Goal: Task Accomplishment & Management: Use online tool/utility

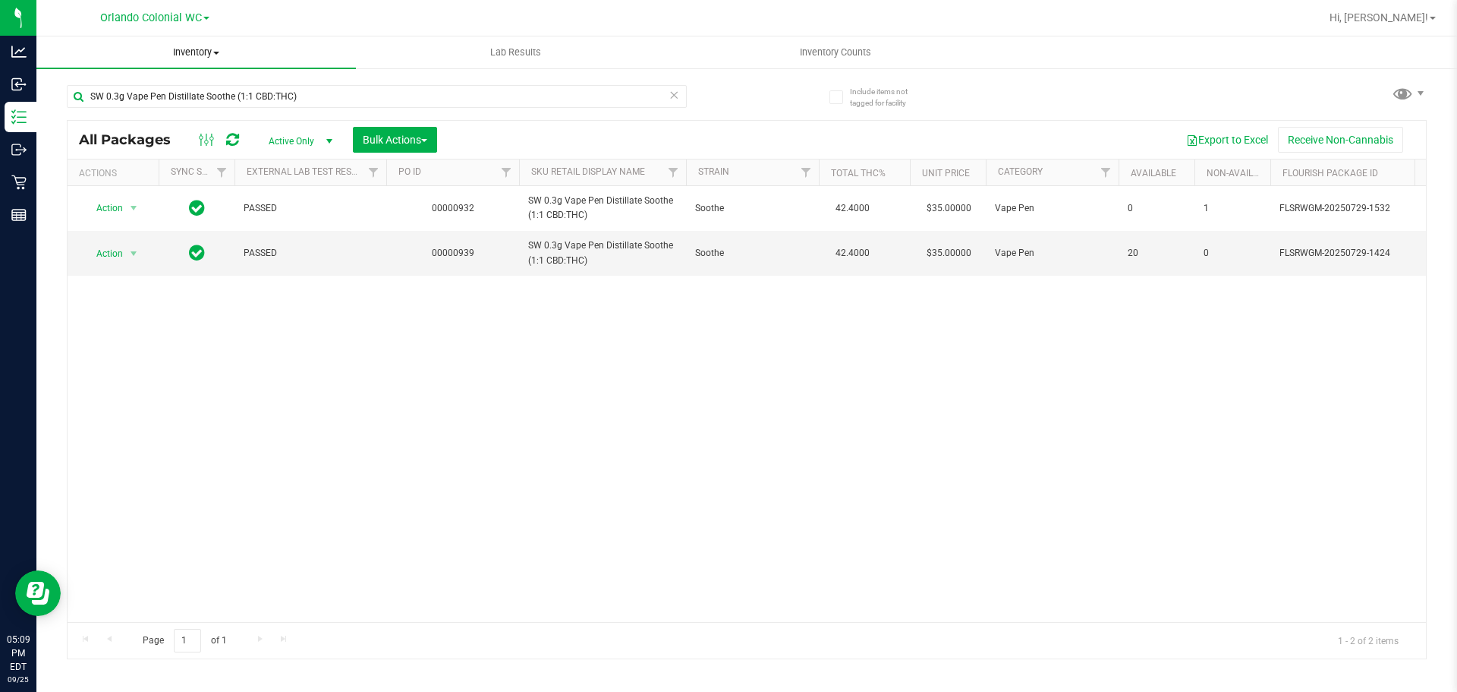
click at [194, 50] on span "Inventory" at bounding box center [196, 53] width 320 height 14
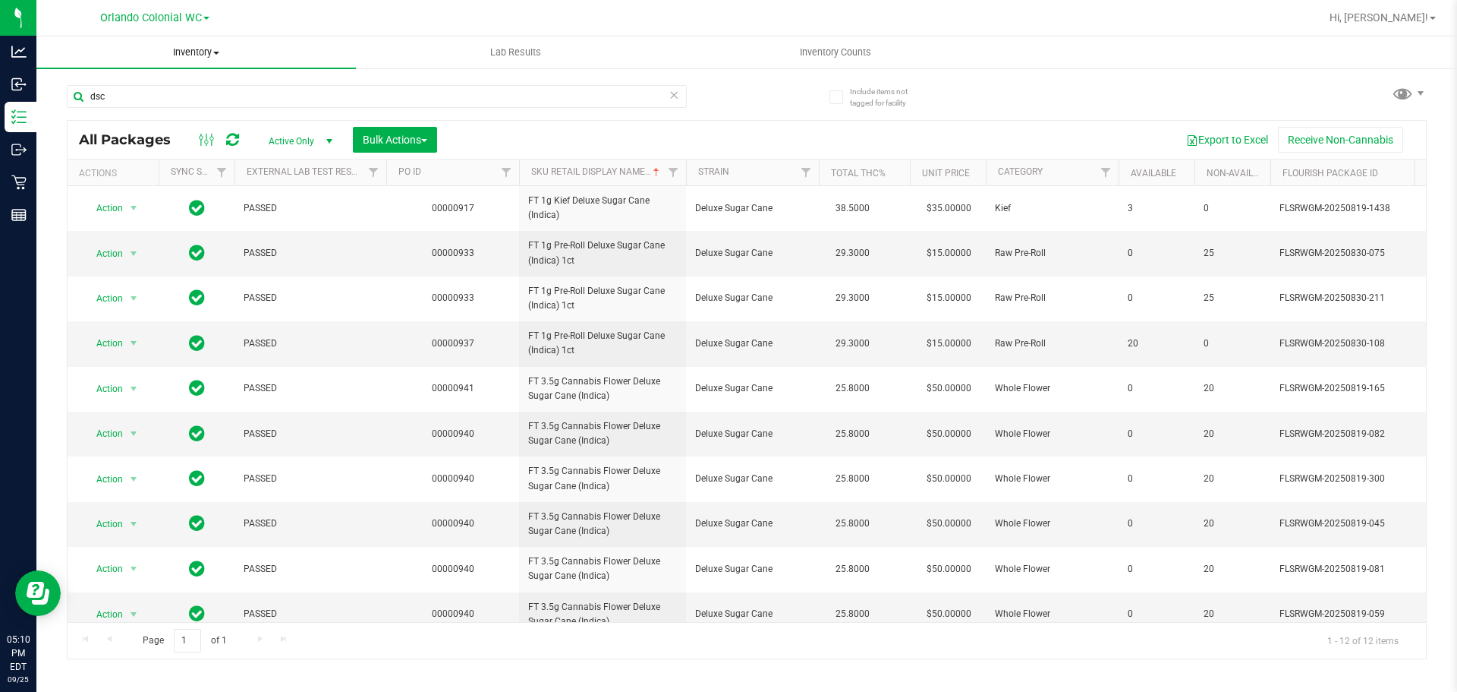
click at [209, 47] on span "Inventory" at bounding box center [196, 53] width 320 height 14
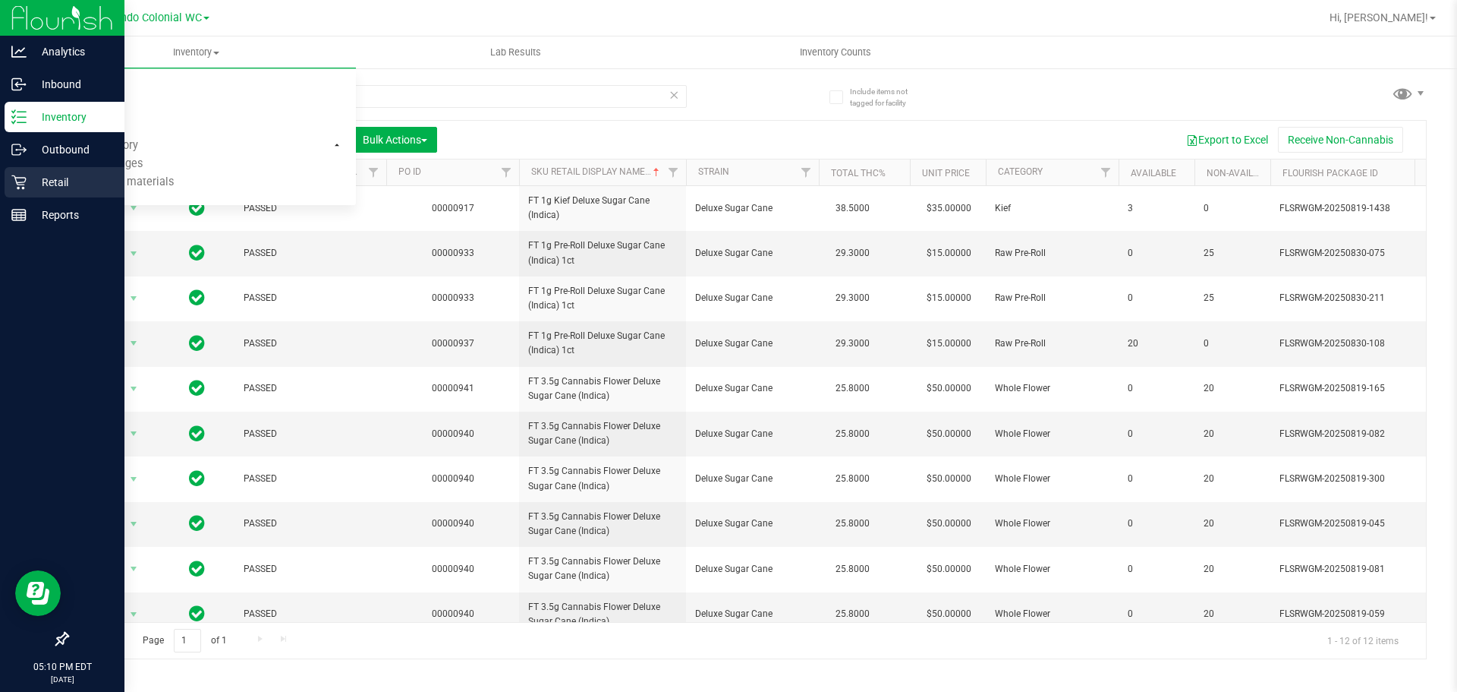
click at [28, 179] on div "Retail" at bounding box center [65, 182] width 120 height 30
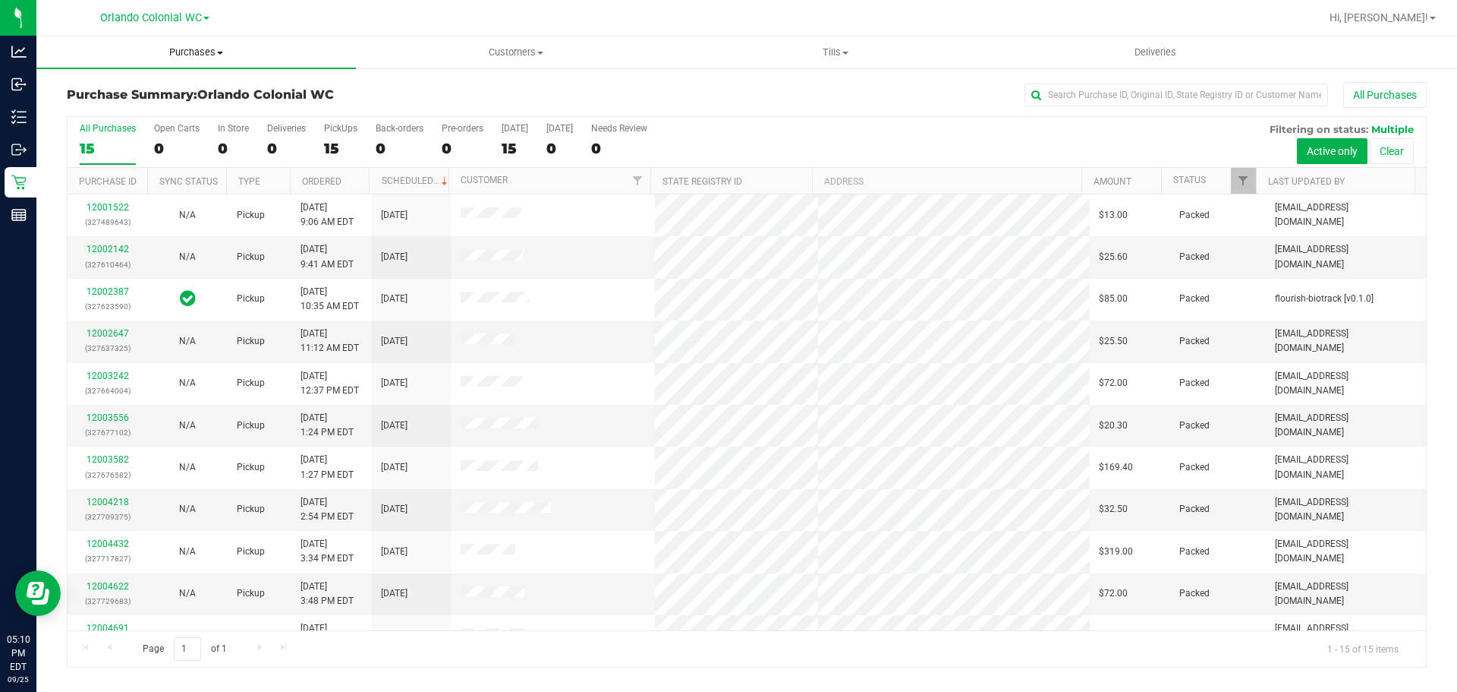
click at [195, 55] on span "Purchases" at bounding box center [196, 53] width 320 height 14
click at [134, 107] on li "Fulfillment" at bounding box center [196, 110] width 320 height 18
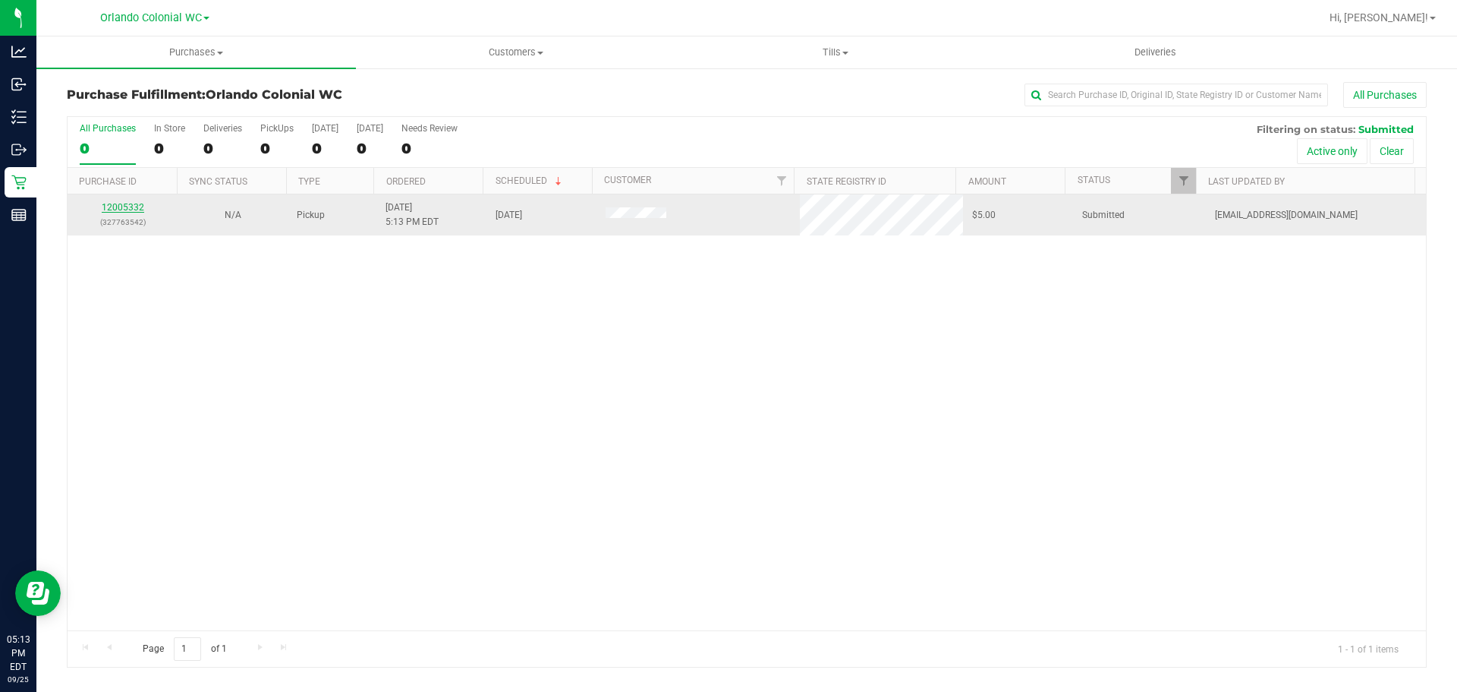
click at [137, 206] on link "12005332" at bounding box center [123, 207] width 43 height 11
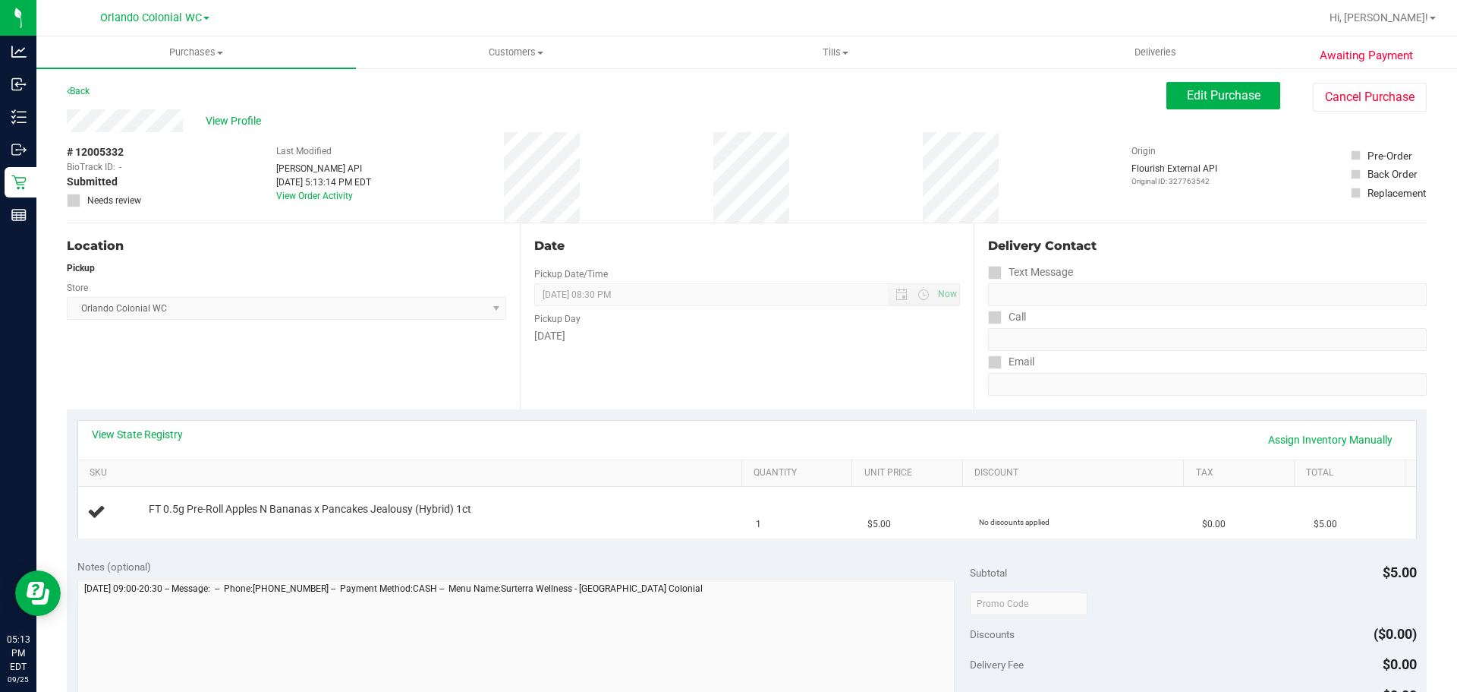
click at [80, 85] on div "Back" at bounding box center [78, 91] width 23 height 18
click at [87, 93] on link "Back" at bounding box center [78, 91] width 23 height 11
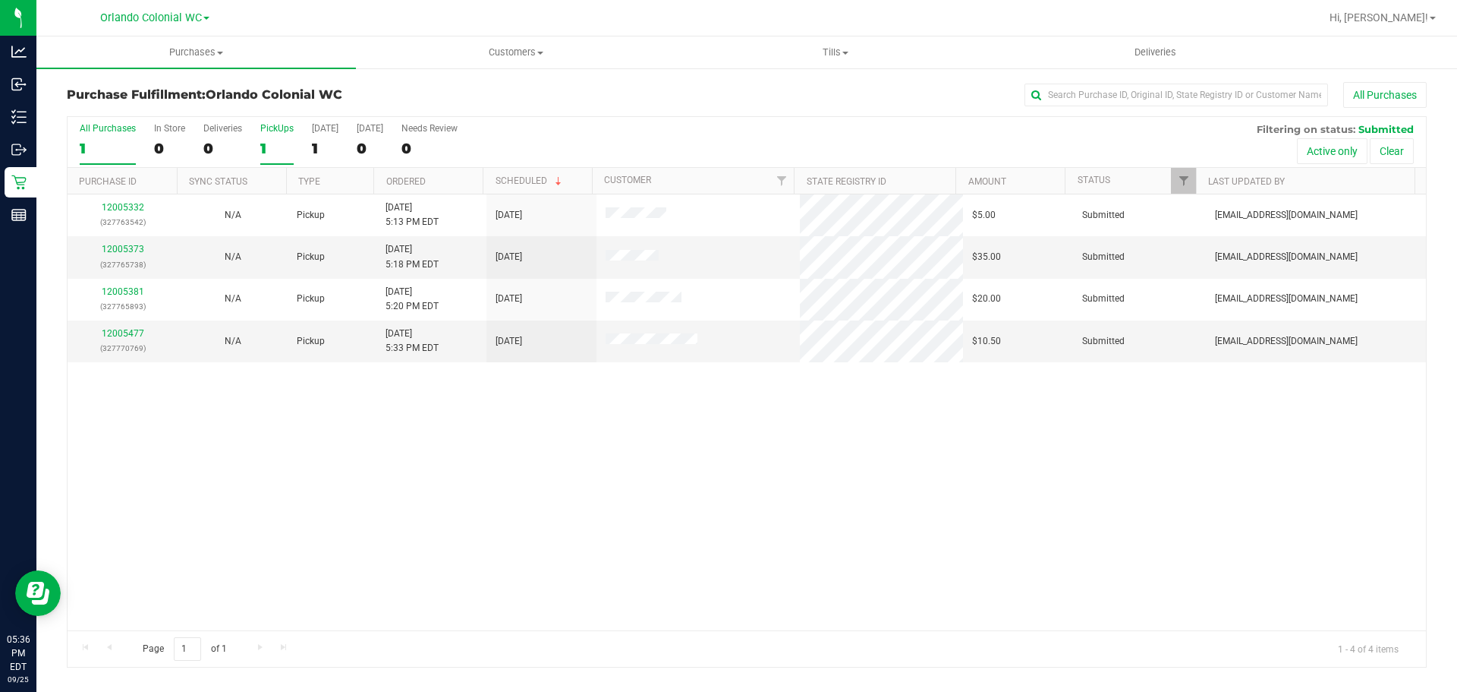
click at [258, 131] on div "All Purchases 1 In Store 0 Deliveries 0 PickUps 1 Today 1 Tomorrow 0 Needs Revi…" at bounding box center [747, 142] width 1359 height 51
click at [278, 132] on div "PickUps" at bounding box center [276, 128] width 33 height 11
click at [0, 0] on input "PickUps 1" at bounding box center [0, 0] width 0 height 0
click at [131, 333] on link "12005477" at bounding box center [123, 333] width 43 height 11
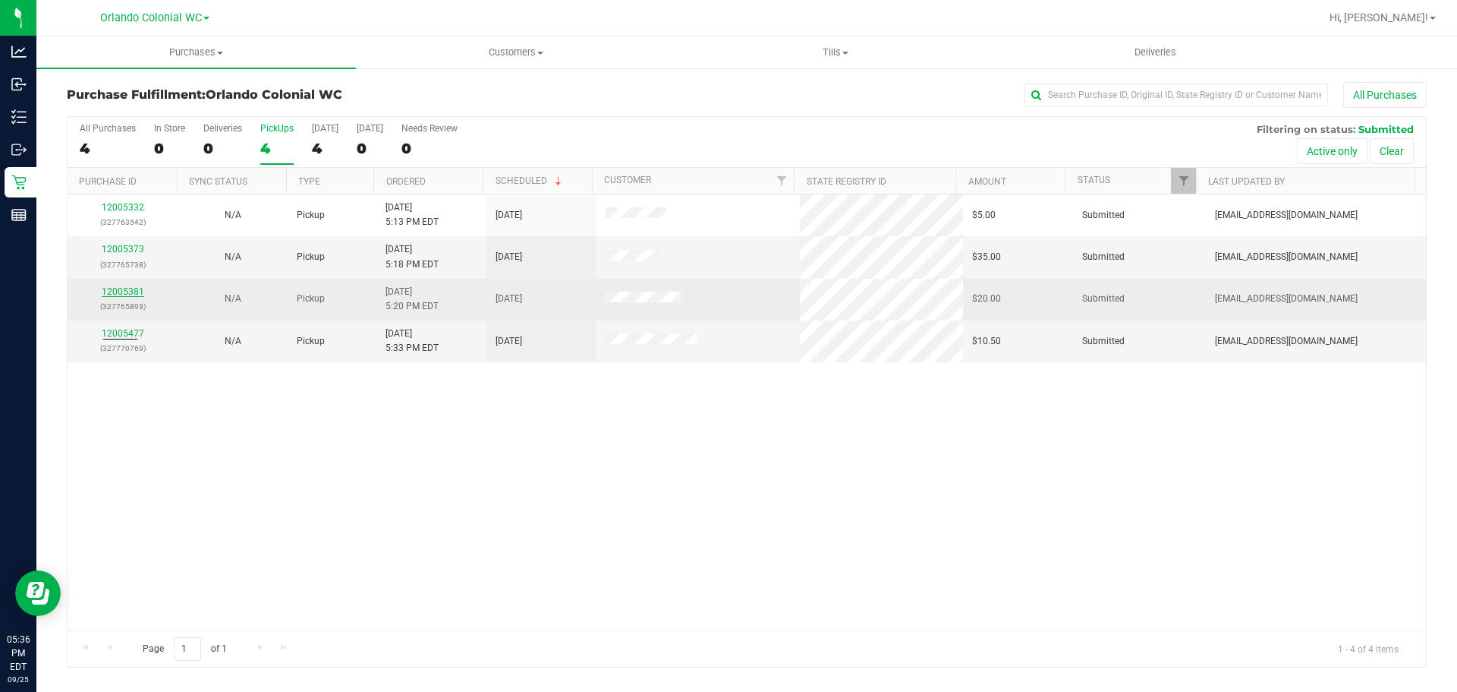
click at [130, 293] on link "12005381" at bounding box center [123, 291] width 43 height 11
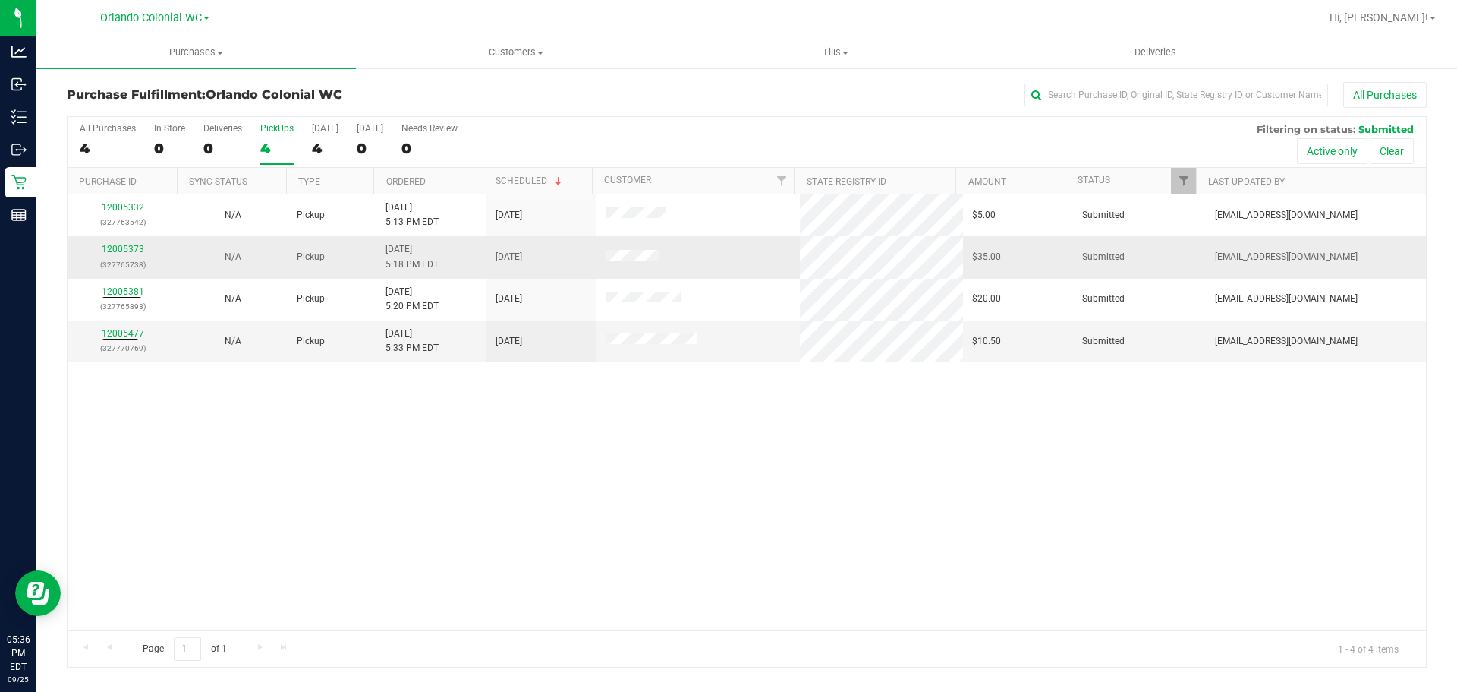
click at [124, 246] on link "12005373" at bounding box center [123, 249] width 43 height 11
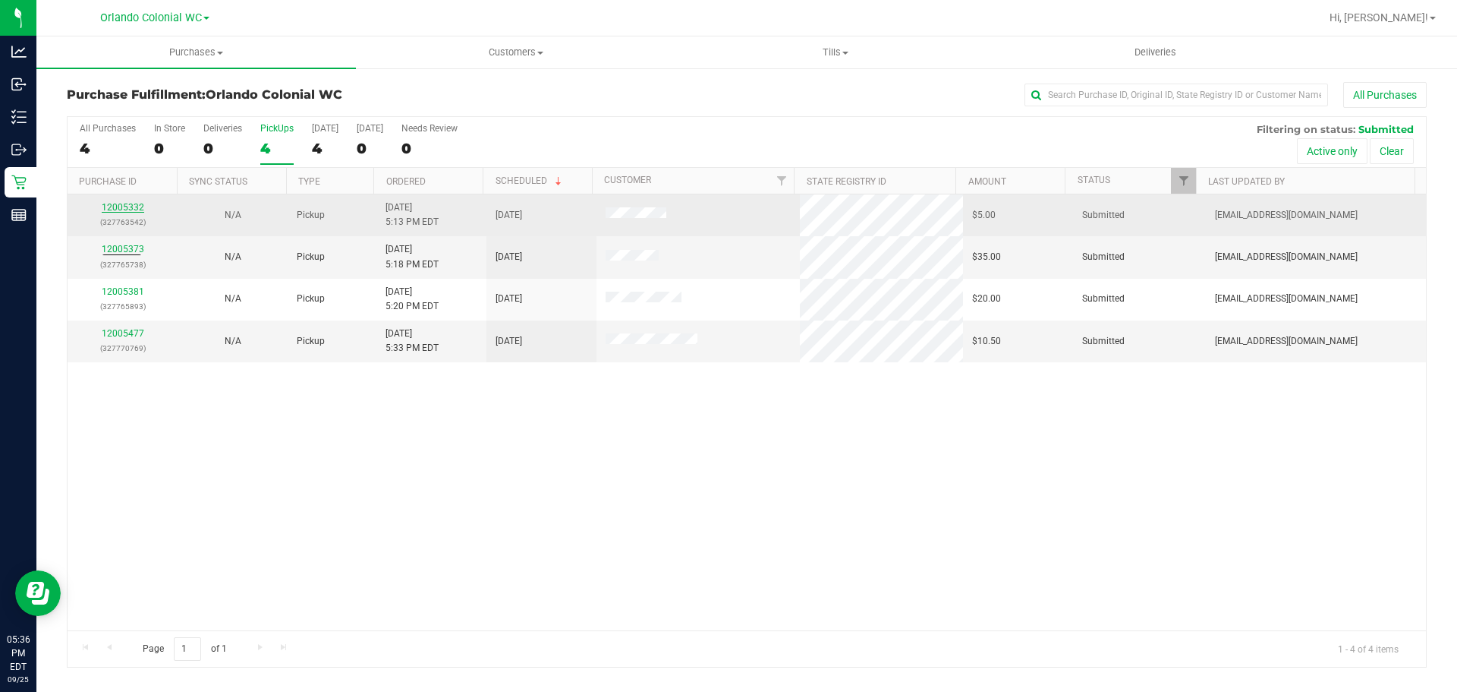
click at [135, 210] on link "12005332" at bounding box center [123, 207] width 43 height 11
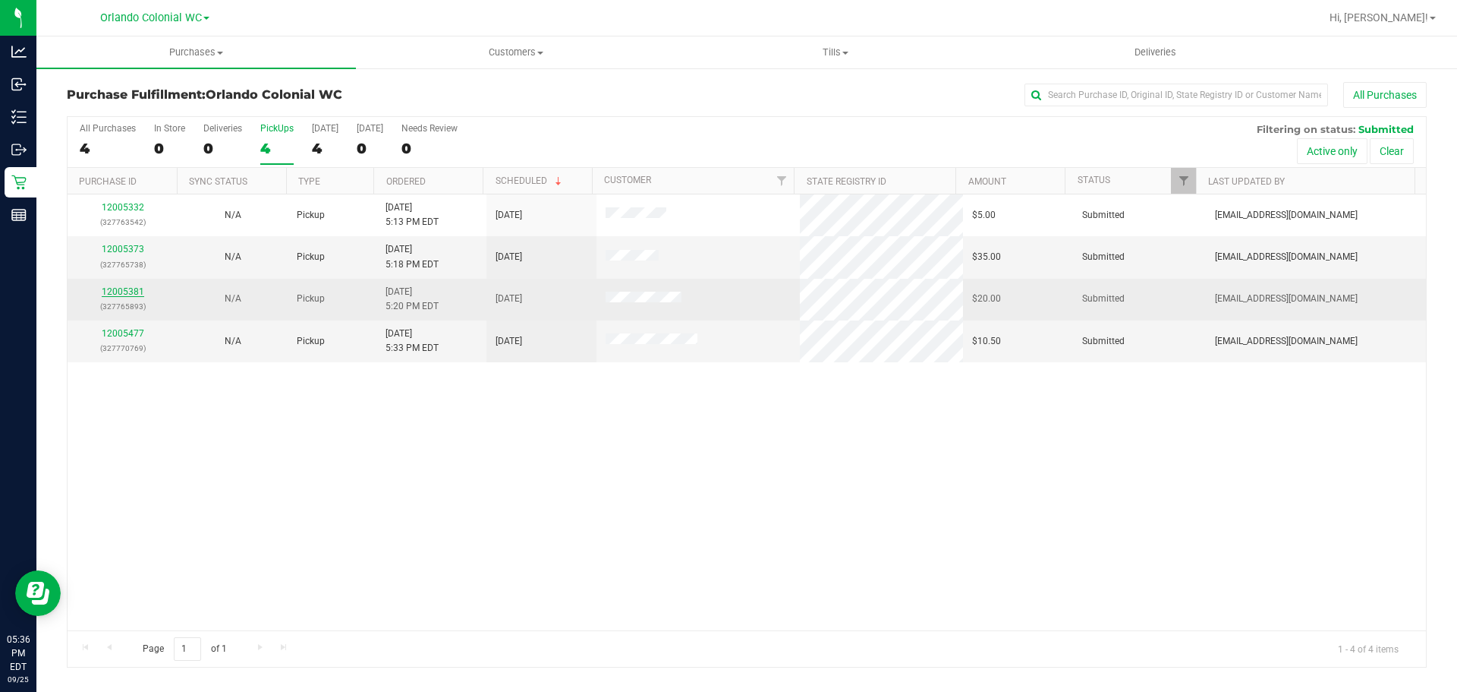
click at [134, 291] on link "12005381" at bounding box center [123, 291] width 43 height 11
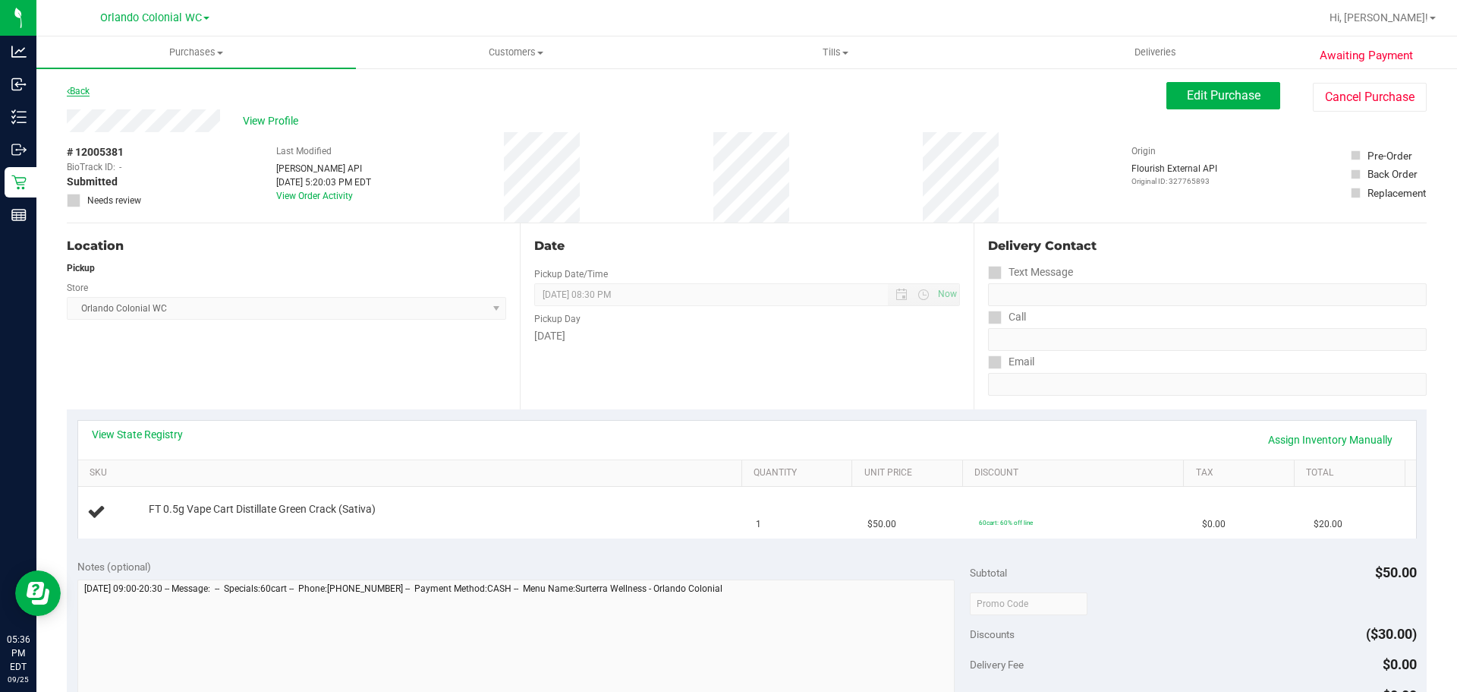
click at [82, 89] on link "Back" at bounding box center [78, 91] width 23 height 11
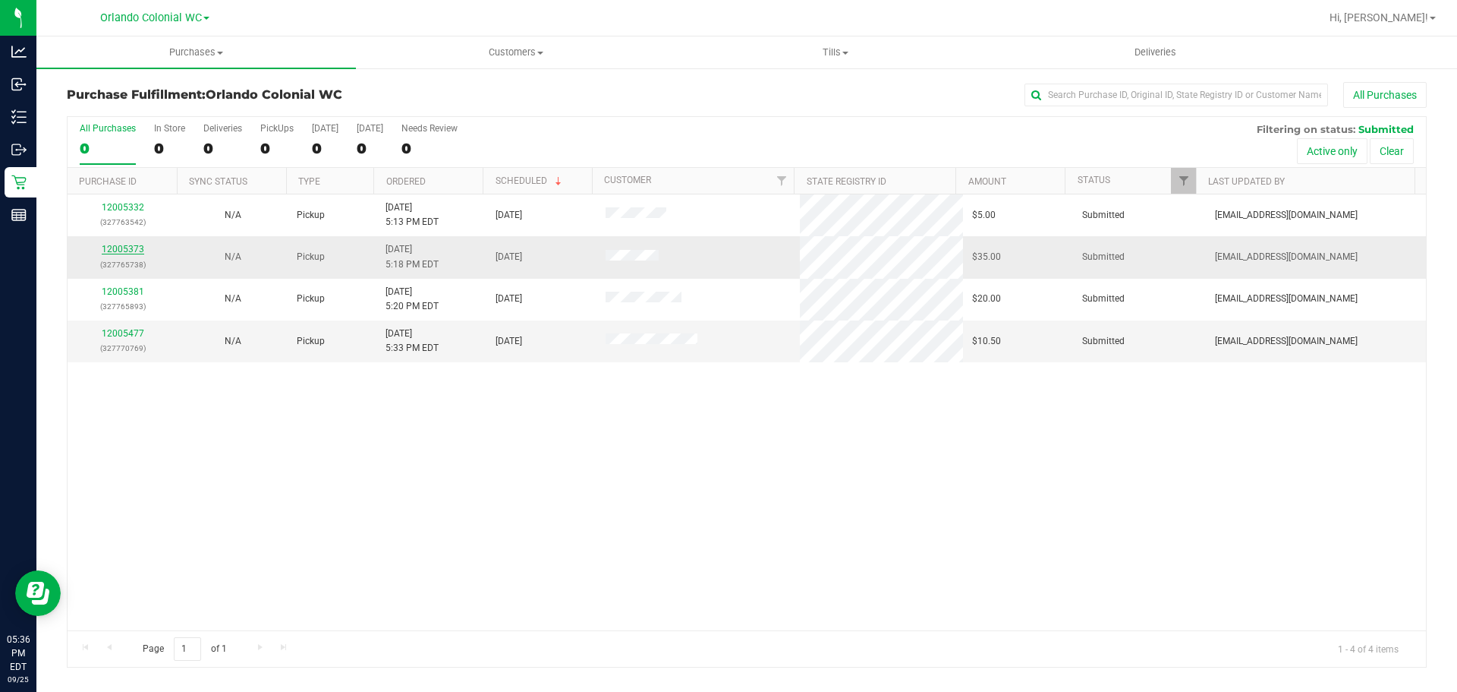
click at [131, 249] on link "12005373" at bounding box center [123, 249] width 43 height 11
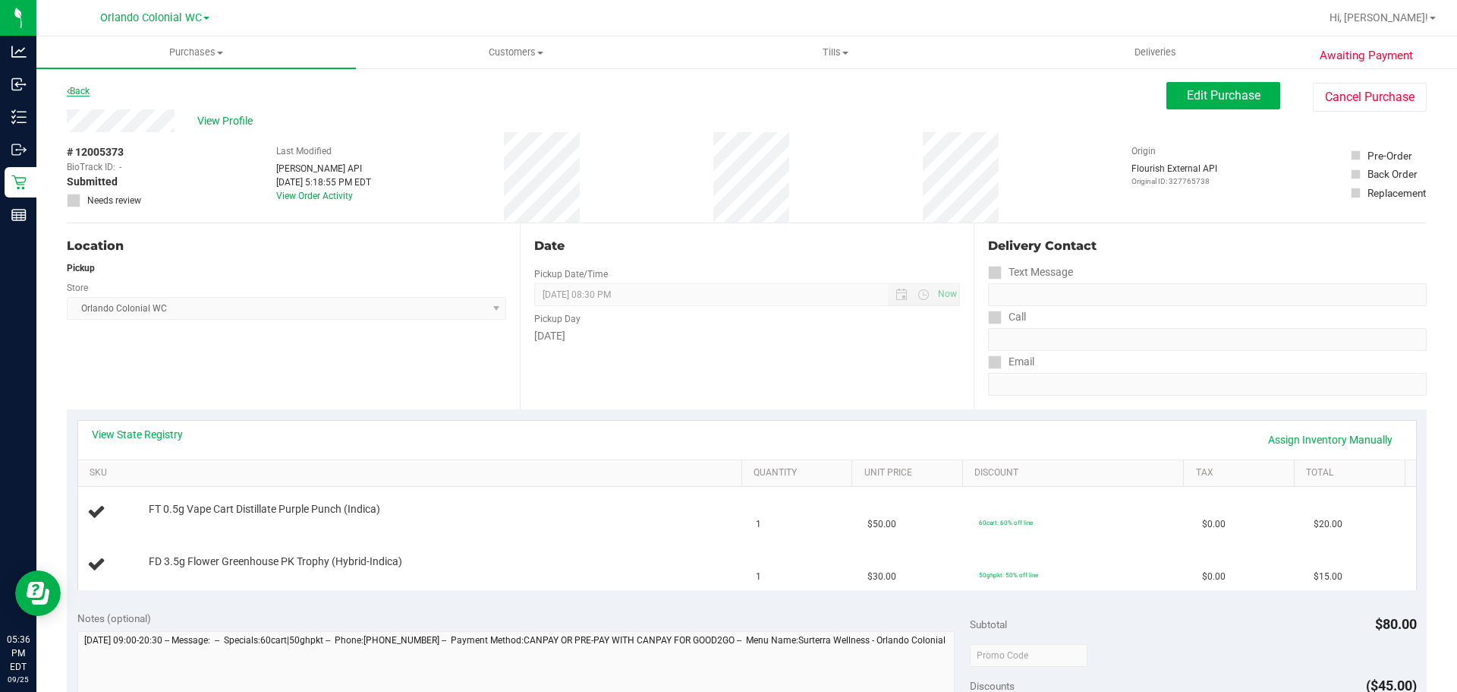
click at [86, 94] on link "Back" at bounding box center [78, 91] width 23 height 11
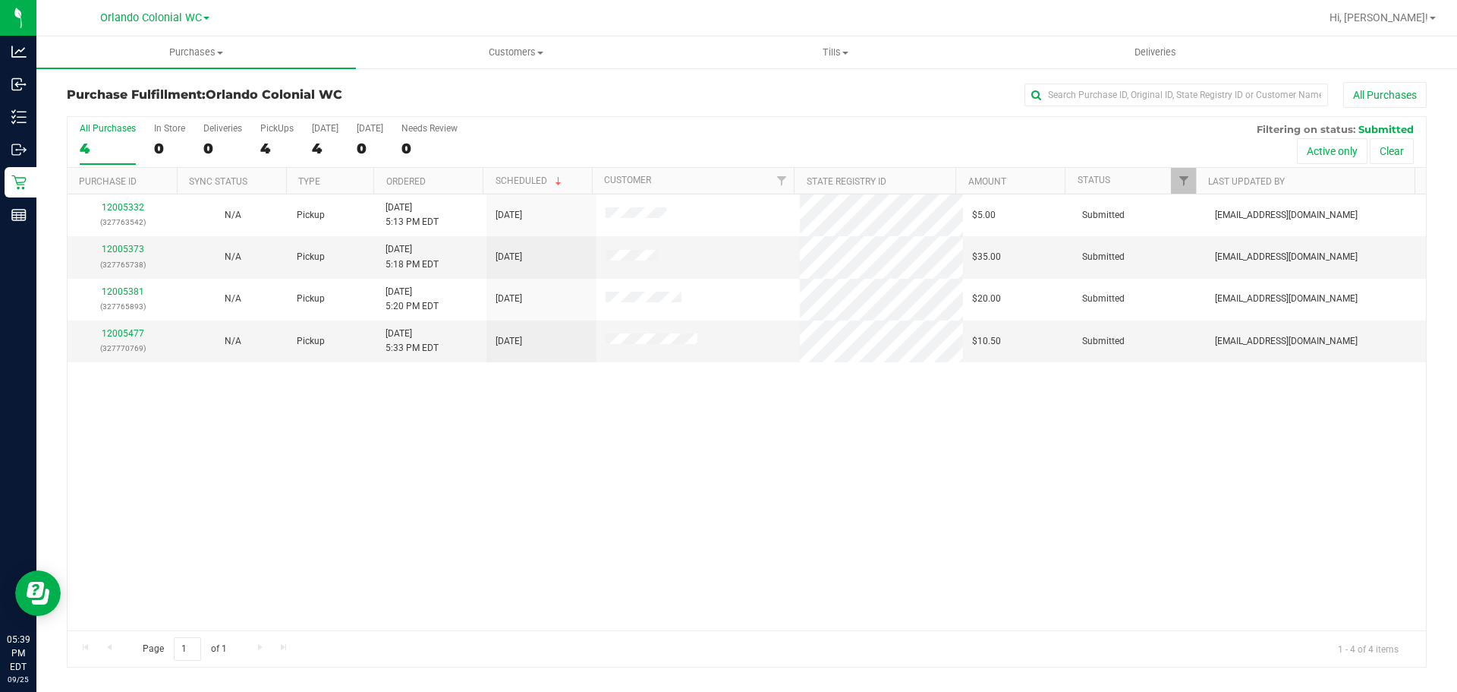
click at [491, 468] on div "12005332 (327763542) N/A Pickup 9/25/2025 5:13 PM EDT 9/25/2025 $5.00 Submitted…" at bounding box center [747, 412] width 1359 height 436
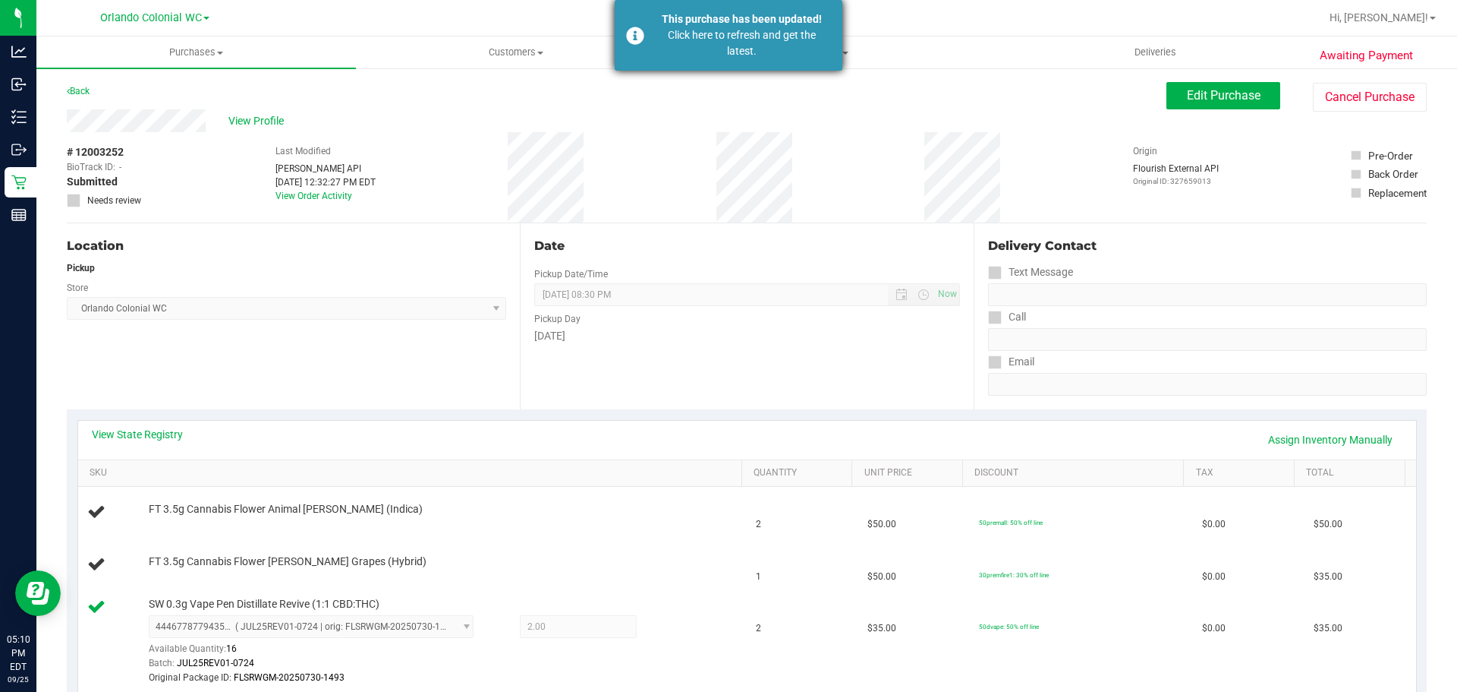
scroll to position [304, 0]
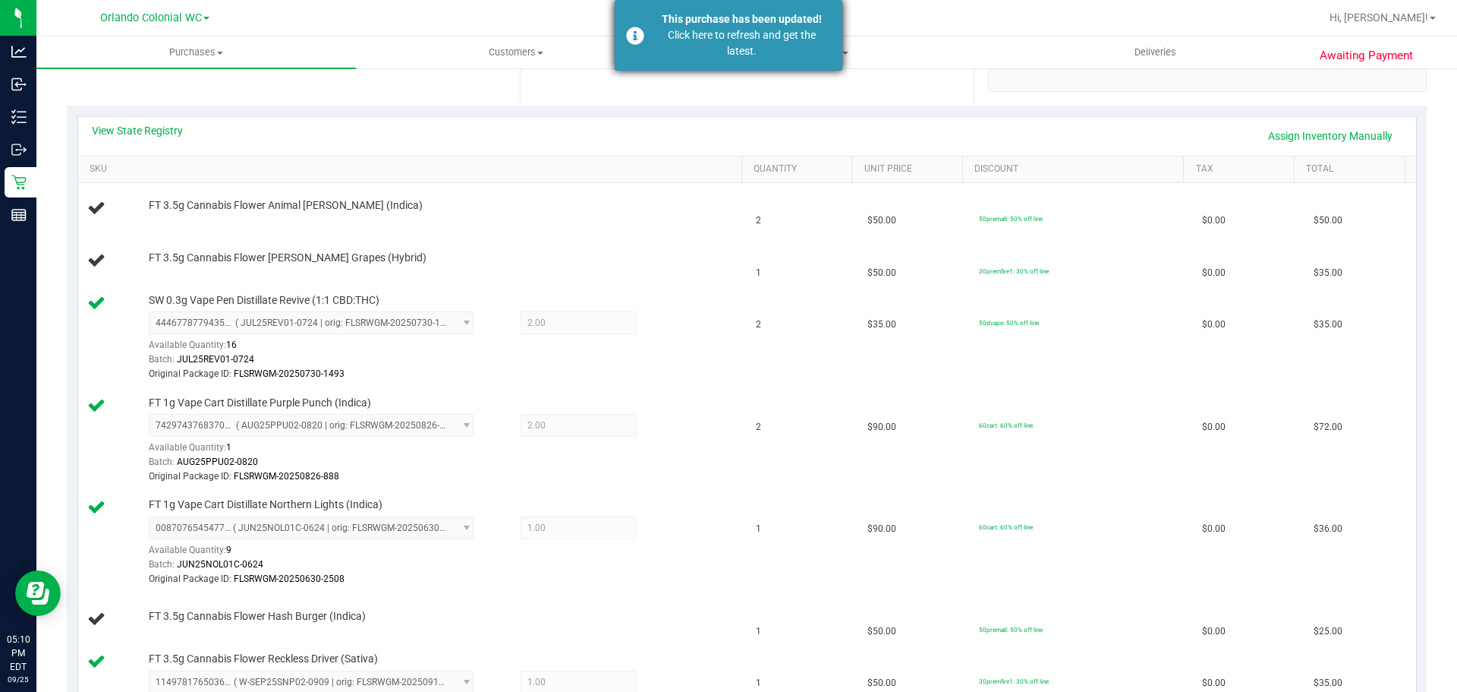
click at [667, 36] on div "Click here to refresh and get the latest." at bounding box center [742, 43] width 178 height 32
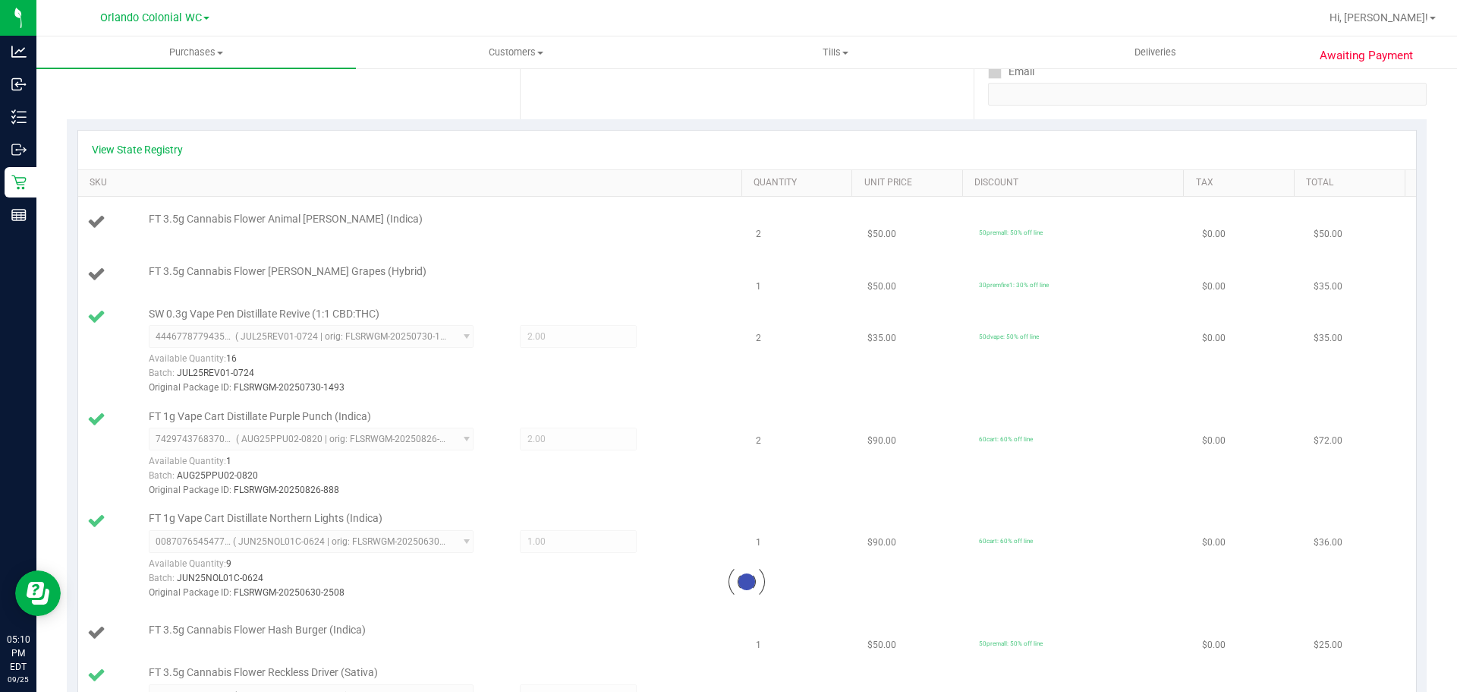
scroll to position [11, 0]
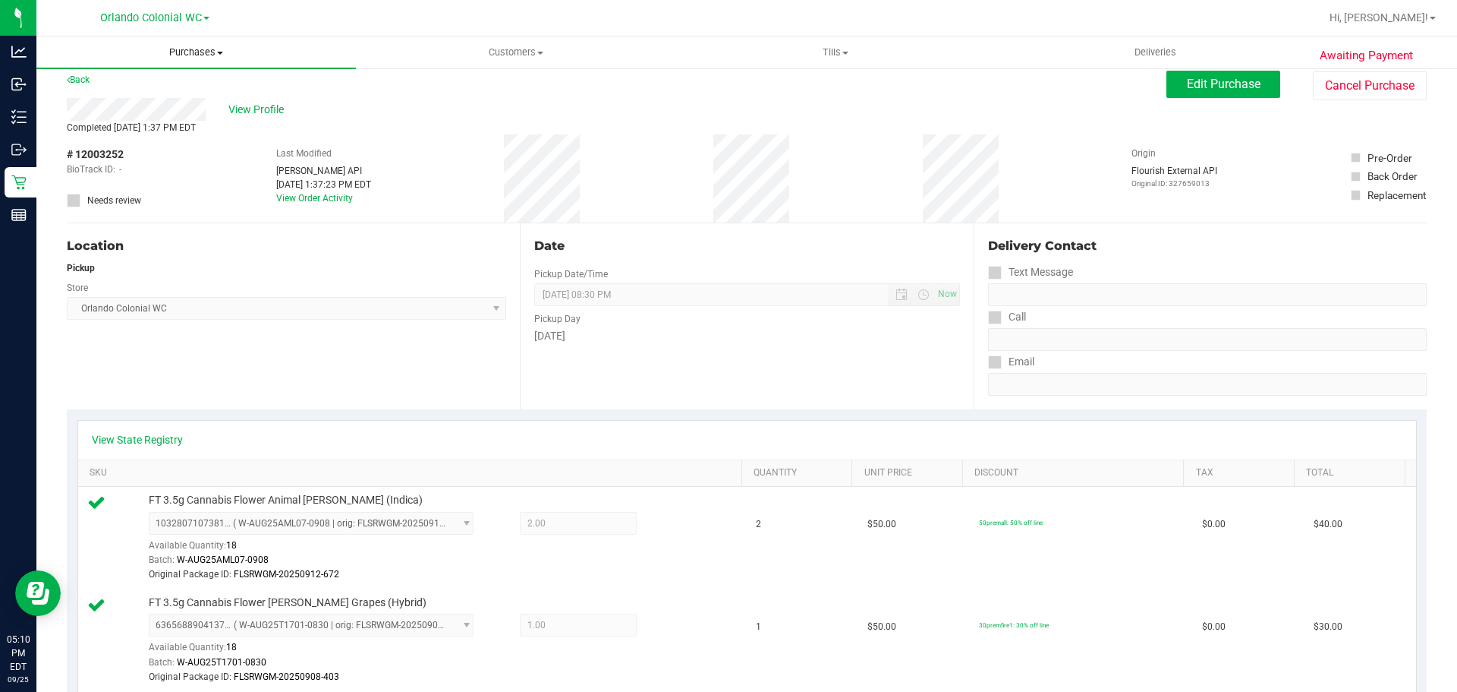
click at [217, 45] on uib-tab-heading "Purchases Summary of purchases Fulfillment All purchases" at bounding box center [196, 52] width 320 height 32
click at [188, 103] on li "Fulfillment" at bounding box center [196, 110] width 320 height 18
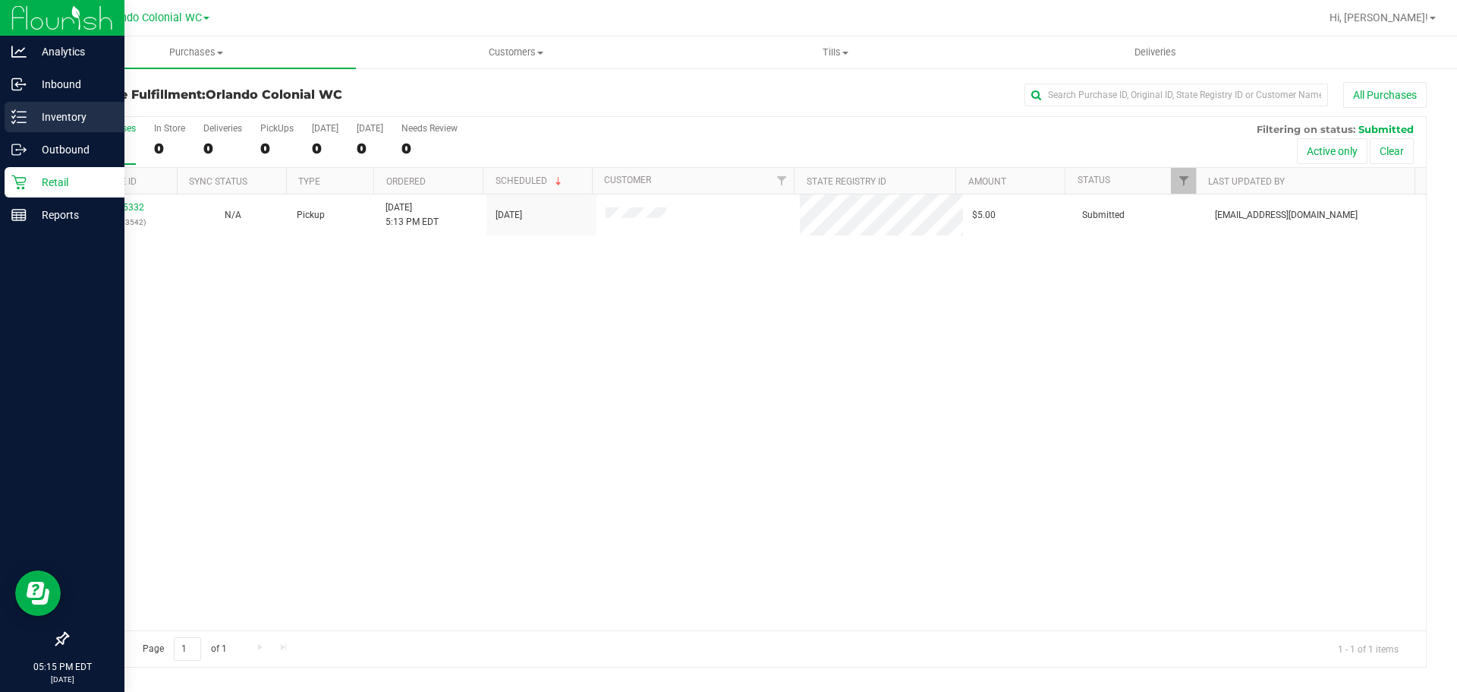
click at [18, 120] on icon at bounding box center [18, 116] width 15 height 15
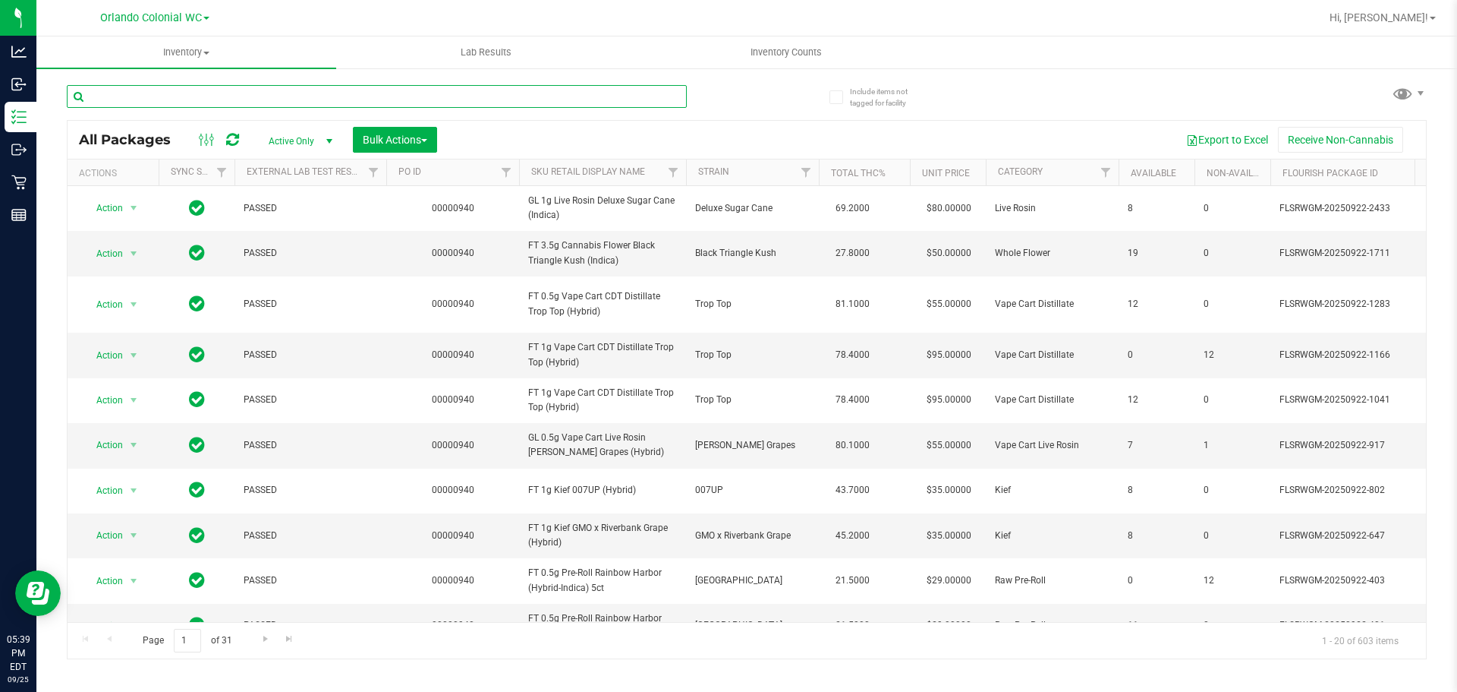
click at [379, 93] on input "text" at bounding box center [377, 96] width 620 height 23
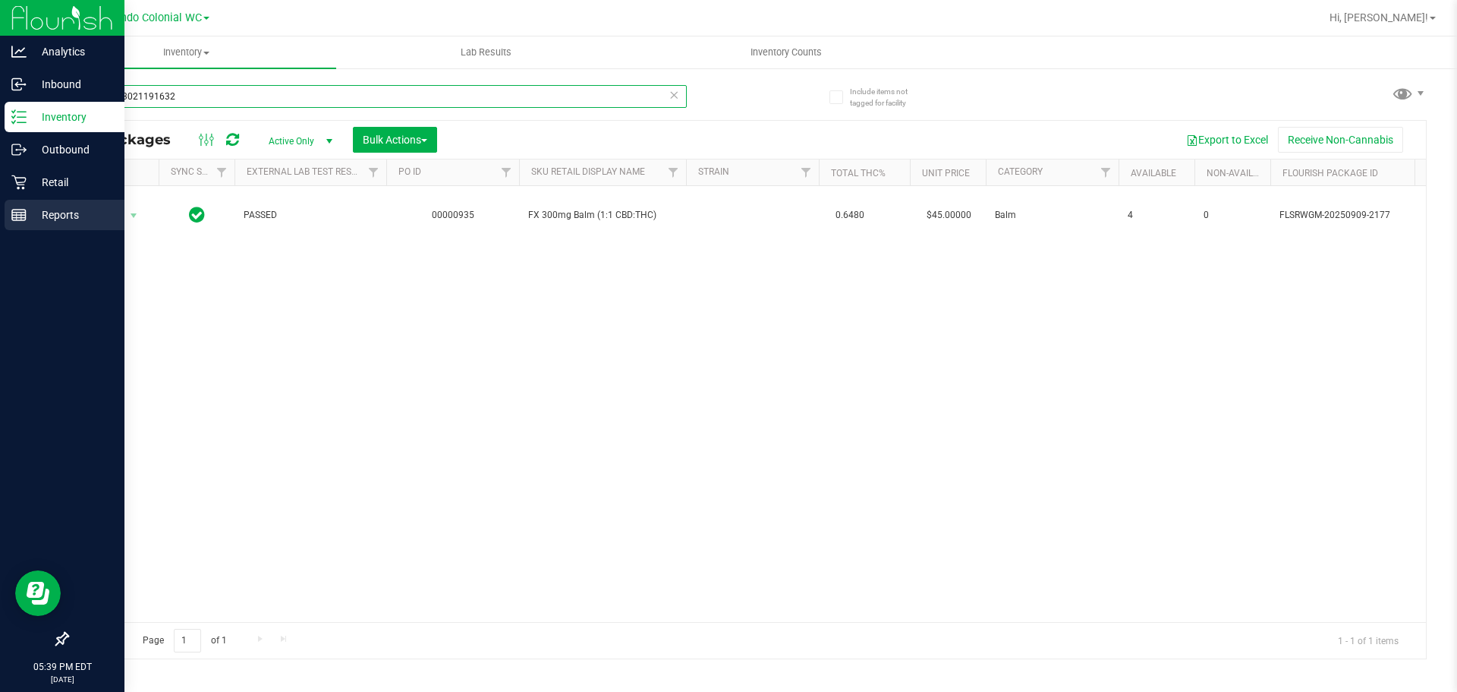
type input "0681673021191632"
click at [4, 216] on link "Reports" at bounding box center [62, 216] width 124 height 33
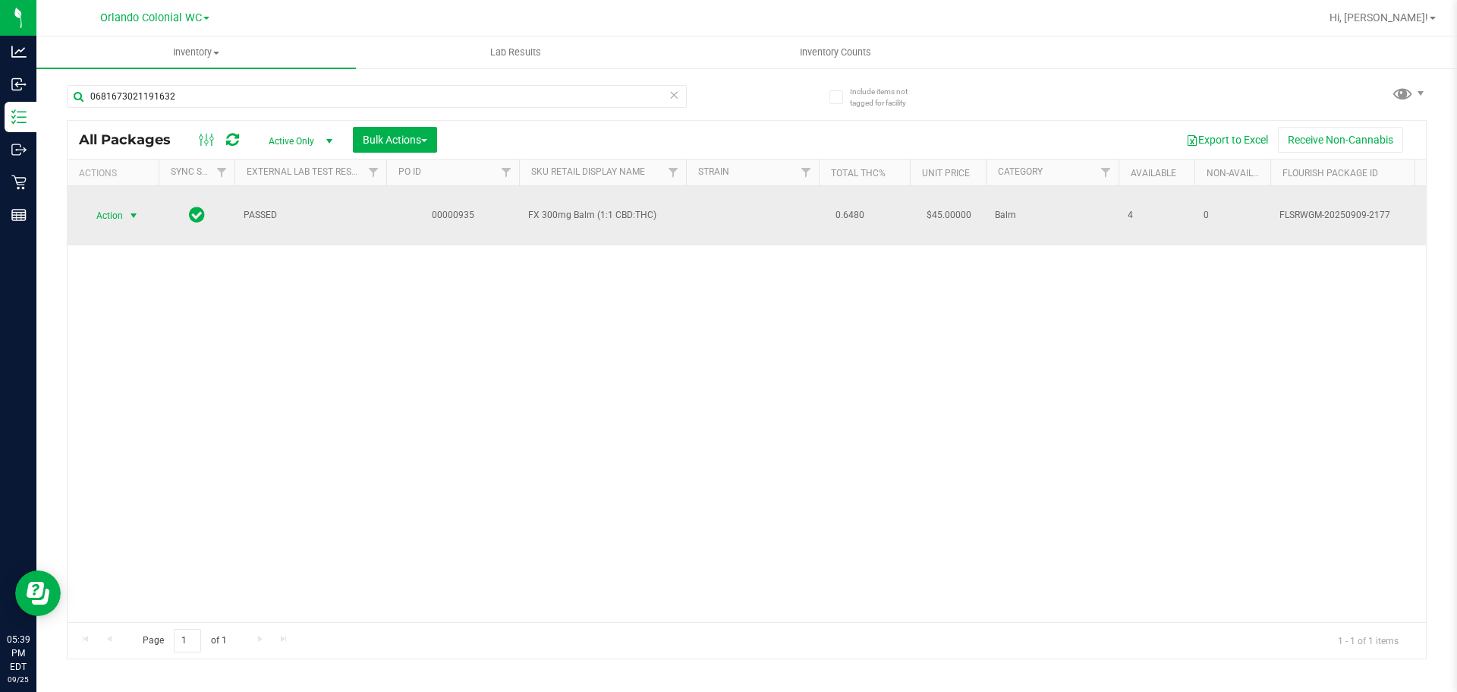
click at [88, 206] on span "Action" at bounding box center [103, 215] width 41 height 21
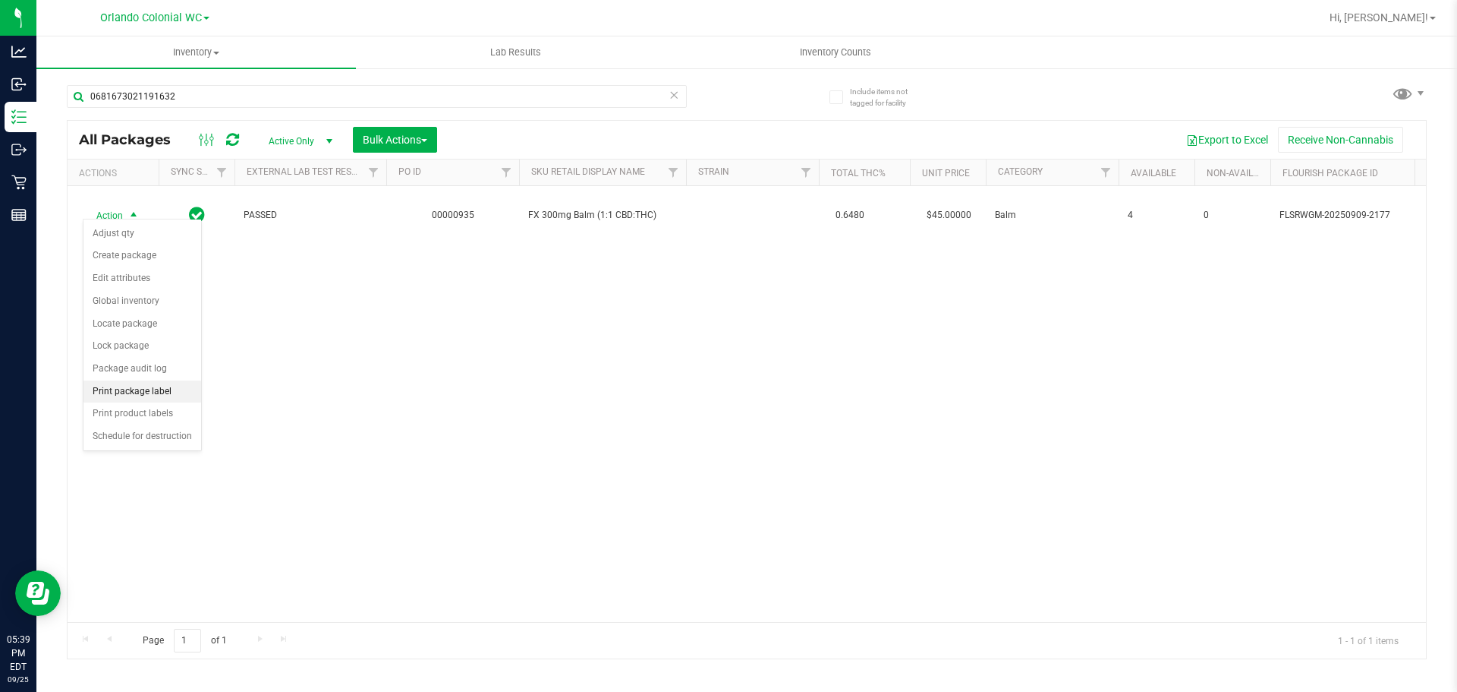
click at [153, 386] on li "Print package label" at bounding box center [142, 391] width 118 height 23
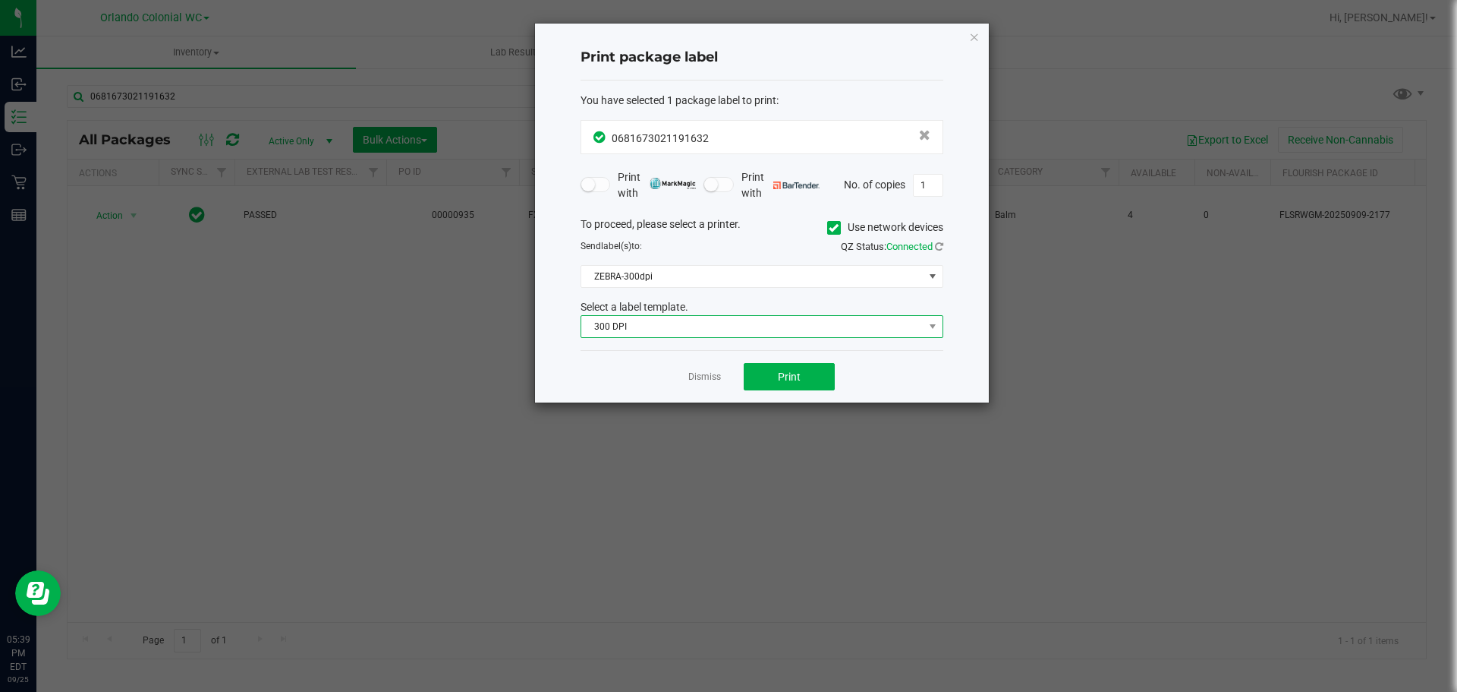
click at [640, 320] on span "300 DPI" at bounding box center [752, 326] width 342 height 21
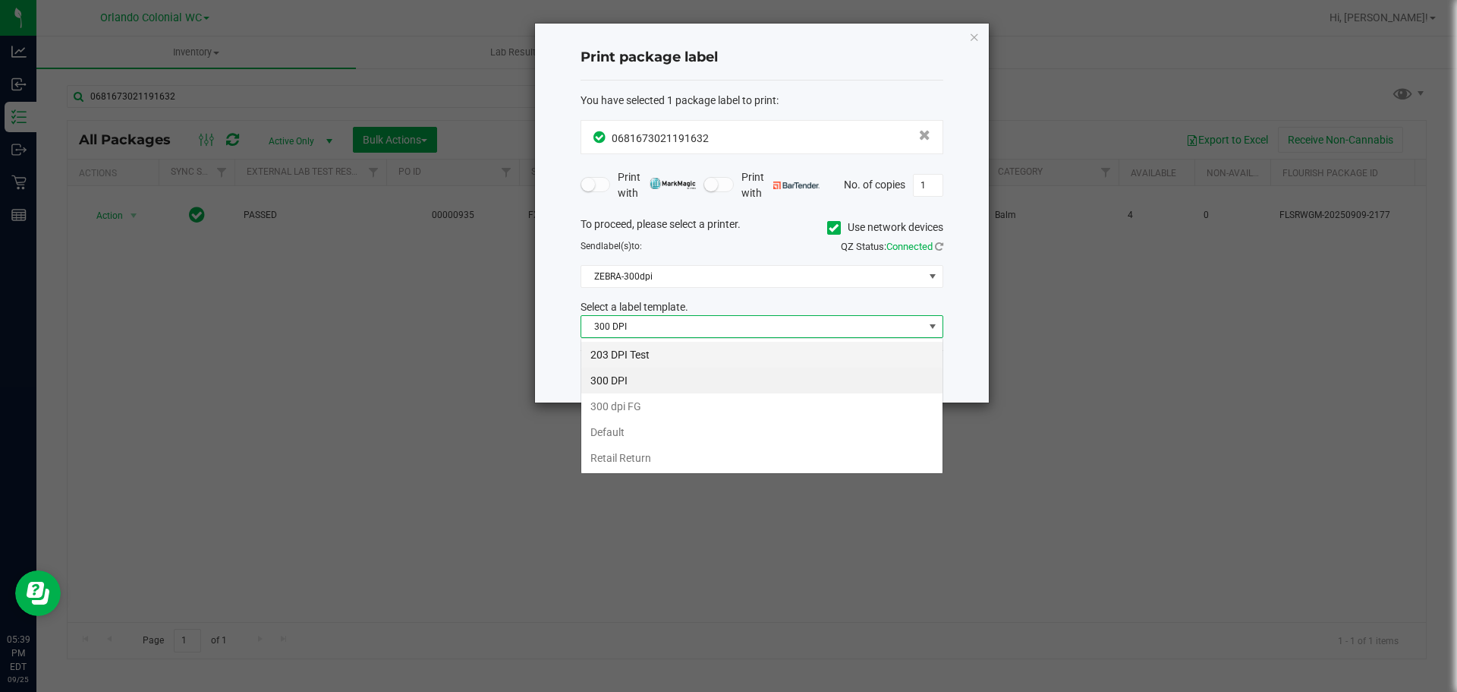
scroll to position [23, 363]
click at [642, 308] on div "Select a label template." at bounding box center [762, 307] width 386 height 16
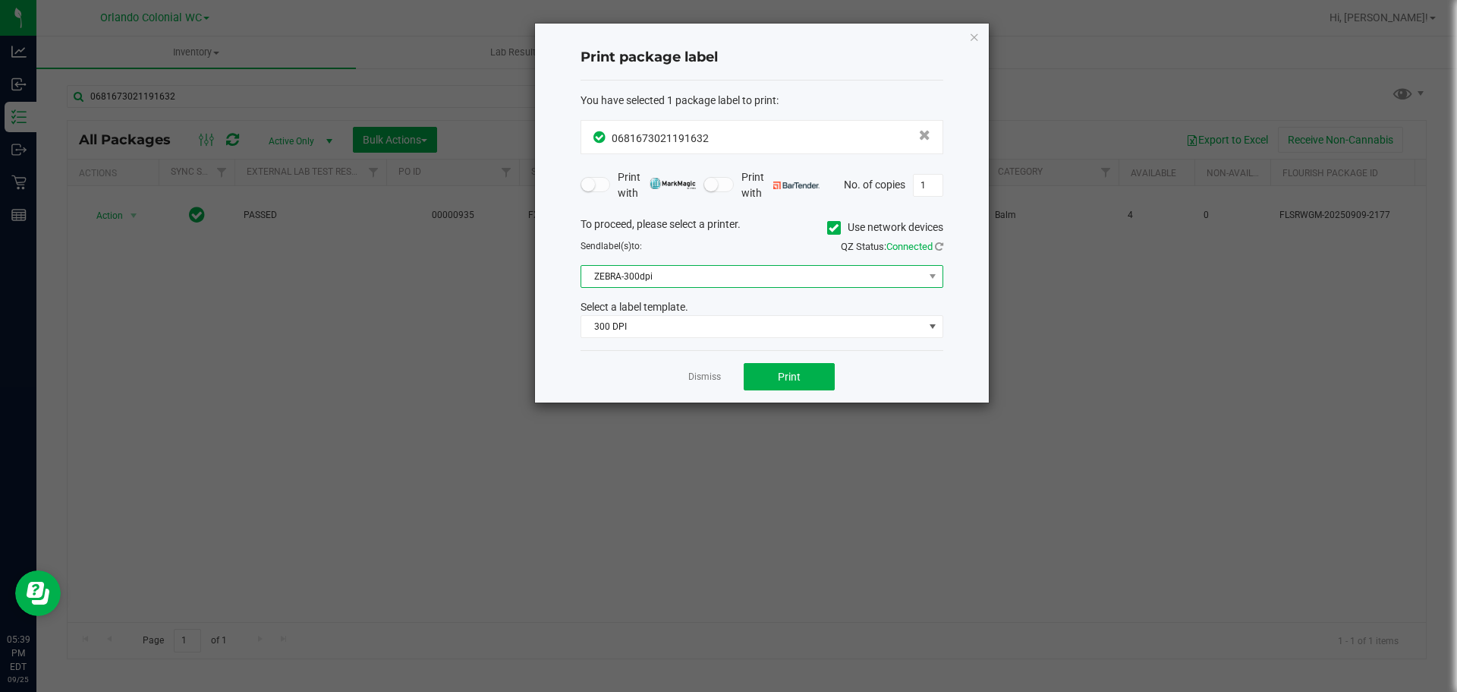
click at [644, 279] on span "ZEBRA-300dpi" at bounding box center [752, 276] width 342 height 21
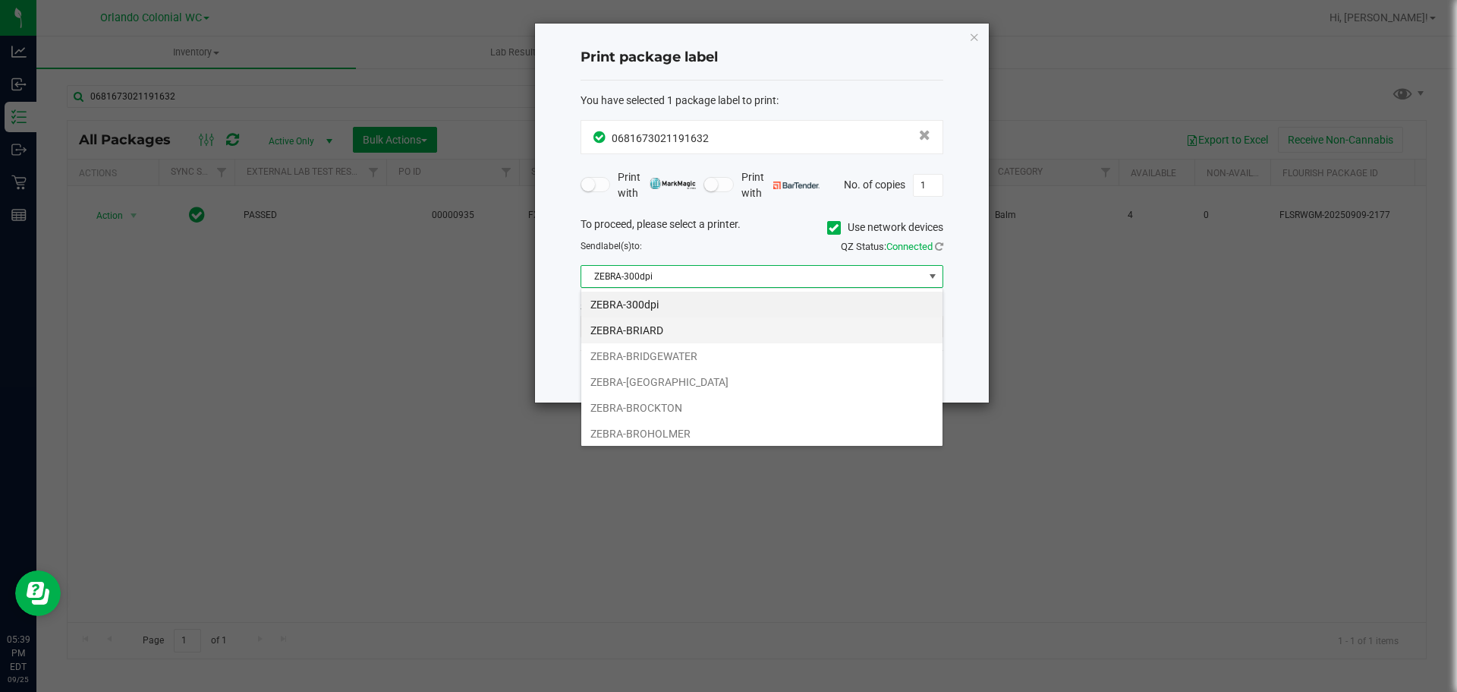
click at [674, 336] on li "ZEBRA-BRIARD" at bounding box center [761, 330] width 361 height 26
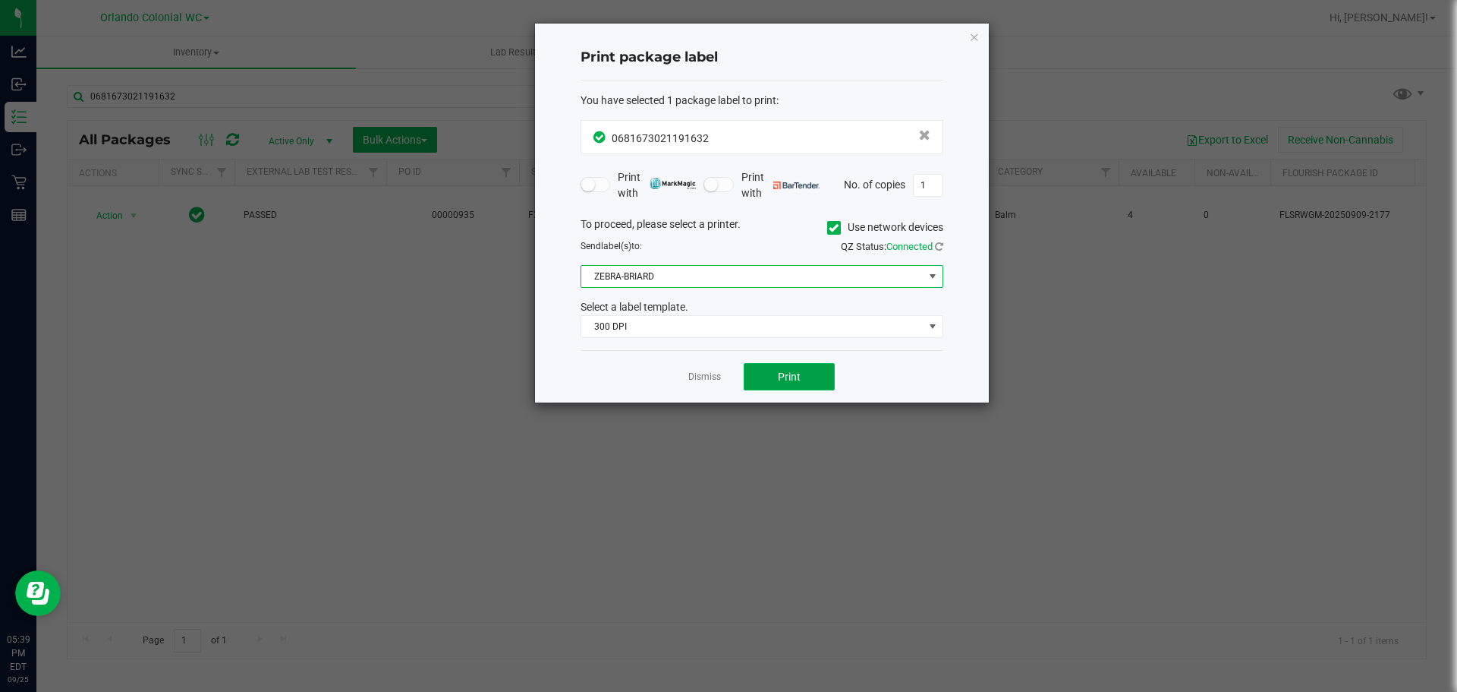
click at [784, 371] on span "Print" at bounding box center [789, 376] width 23 height 12
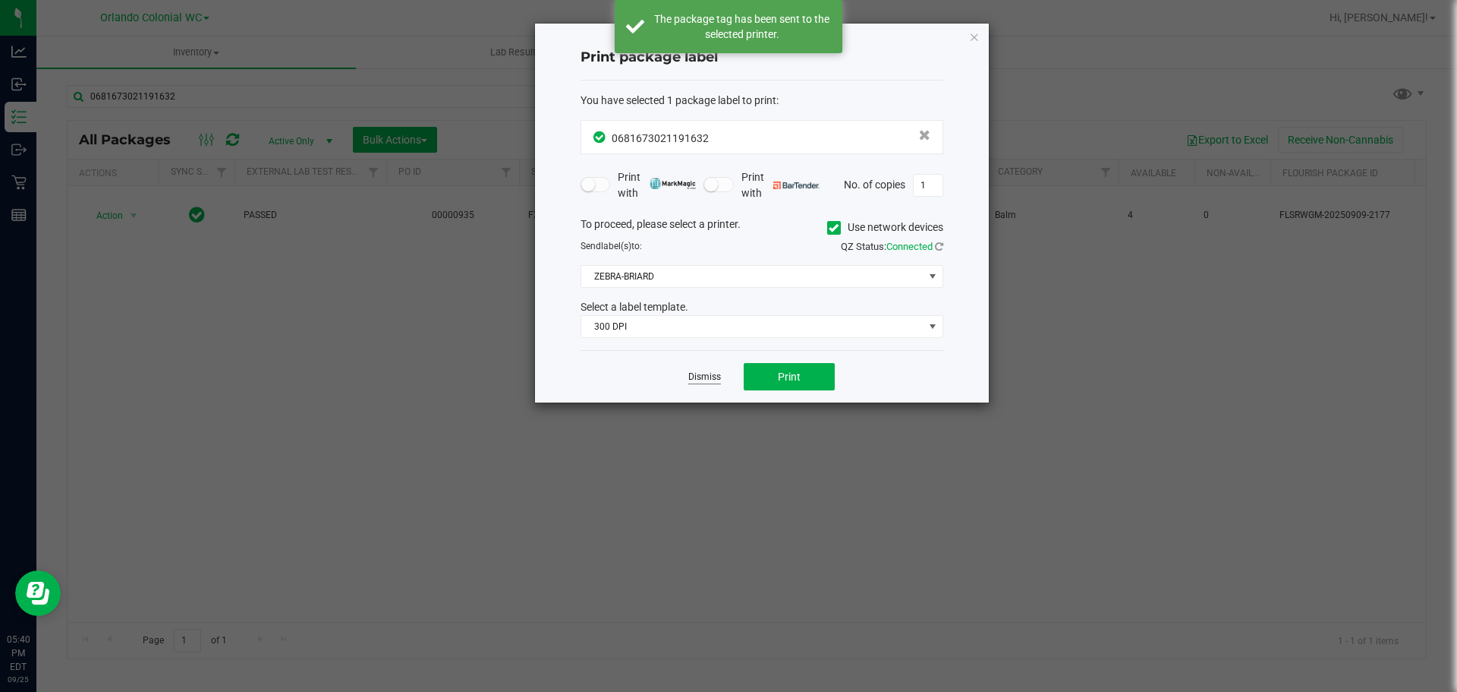
click at [715, 380] on link "Dismiss" at bounding box center [704, 376] width 33 height 13
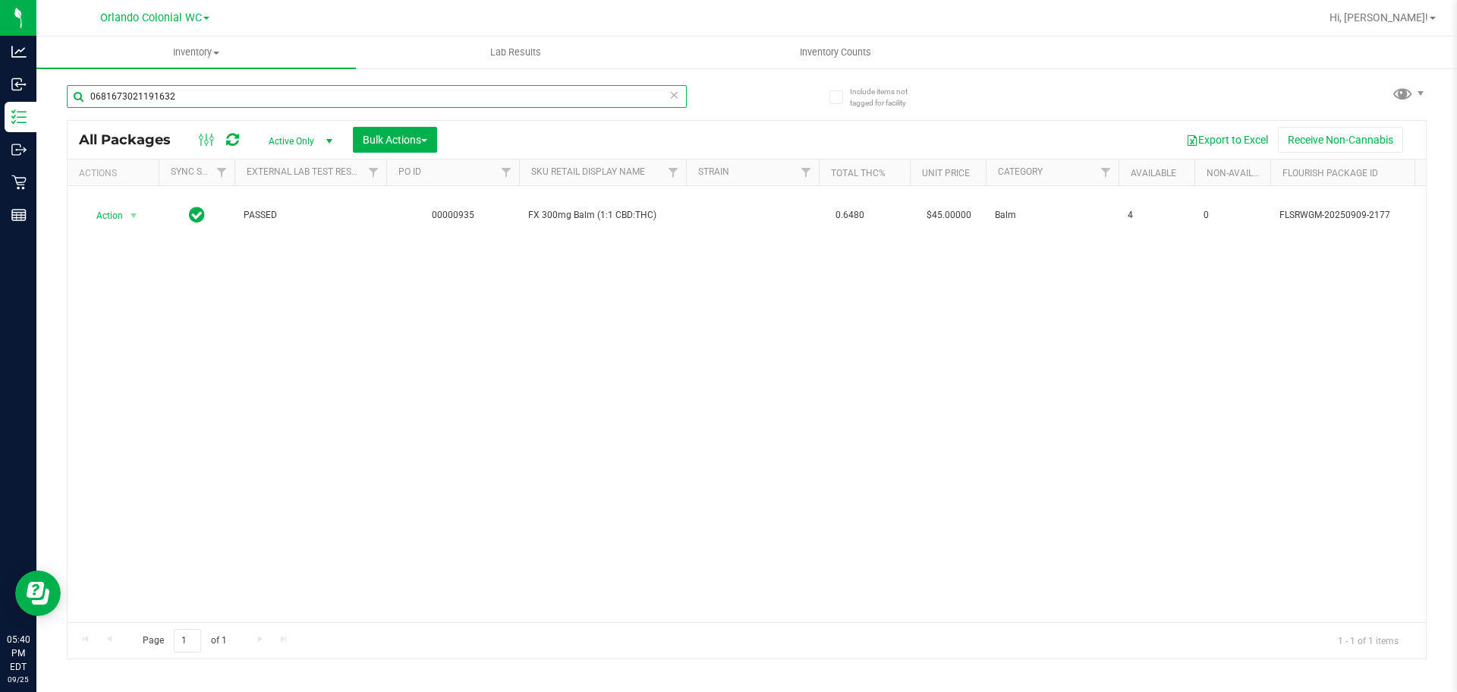
click at [622, 92] on input "0681673021191632" at bounding box center [377, 96] width 620 height 23
click at [622, 93] on input "0681673021191632" at bounding box center [377, 96] width 620 height 23
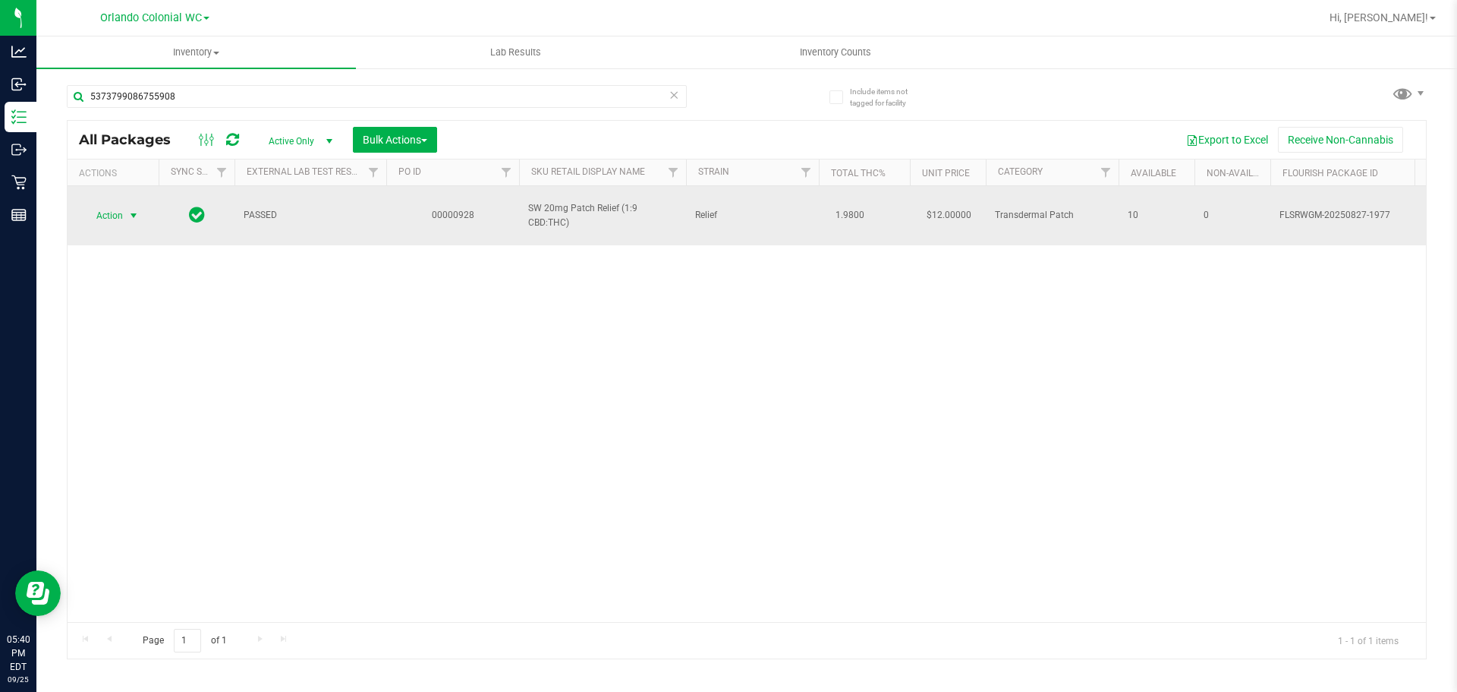
click at [84, 211] on span "Action" at bounding box center [103, 215] width 41 height 21
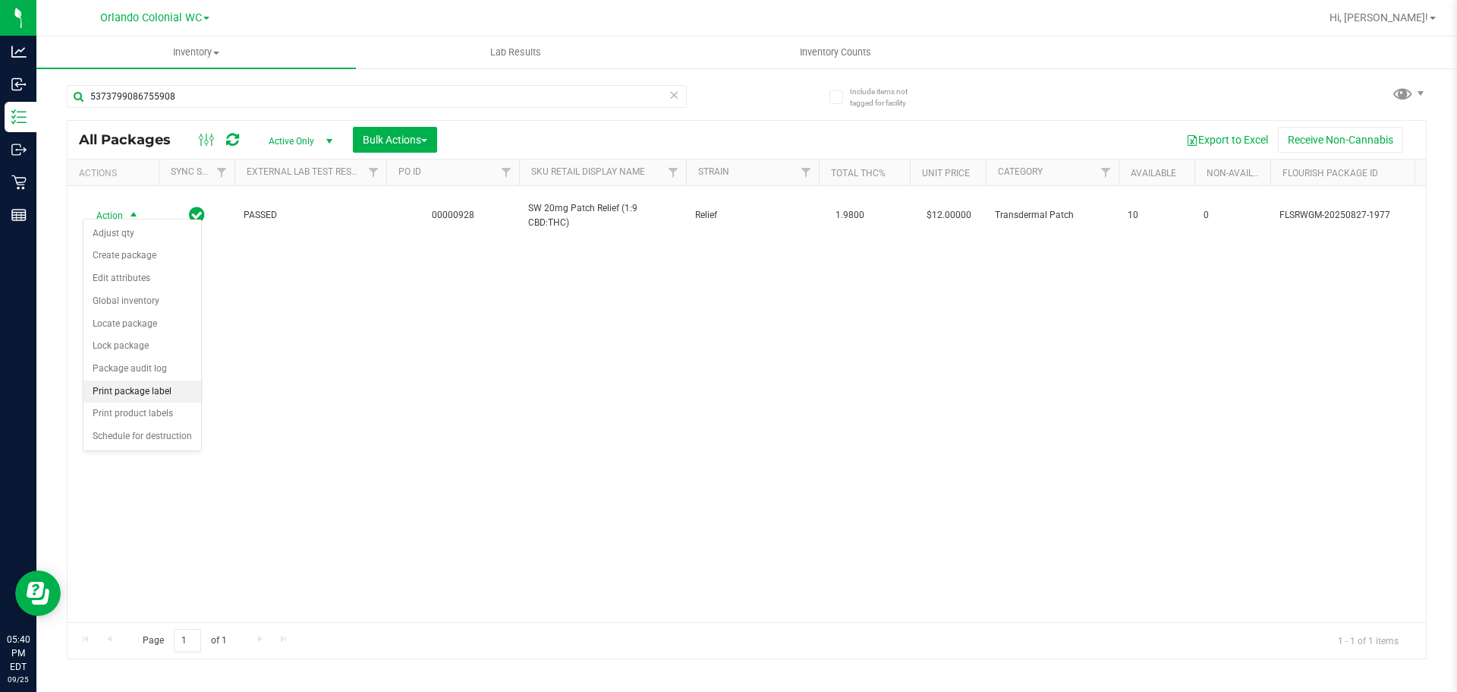
click at [144, 390] on li "Print package label" at bounding box center [142, 391] width 118 height 23
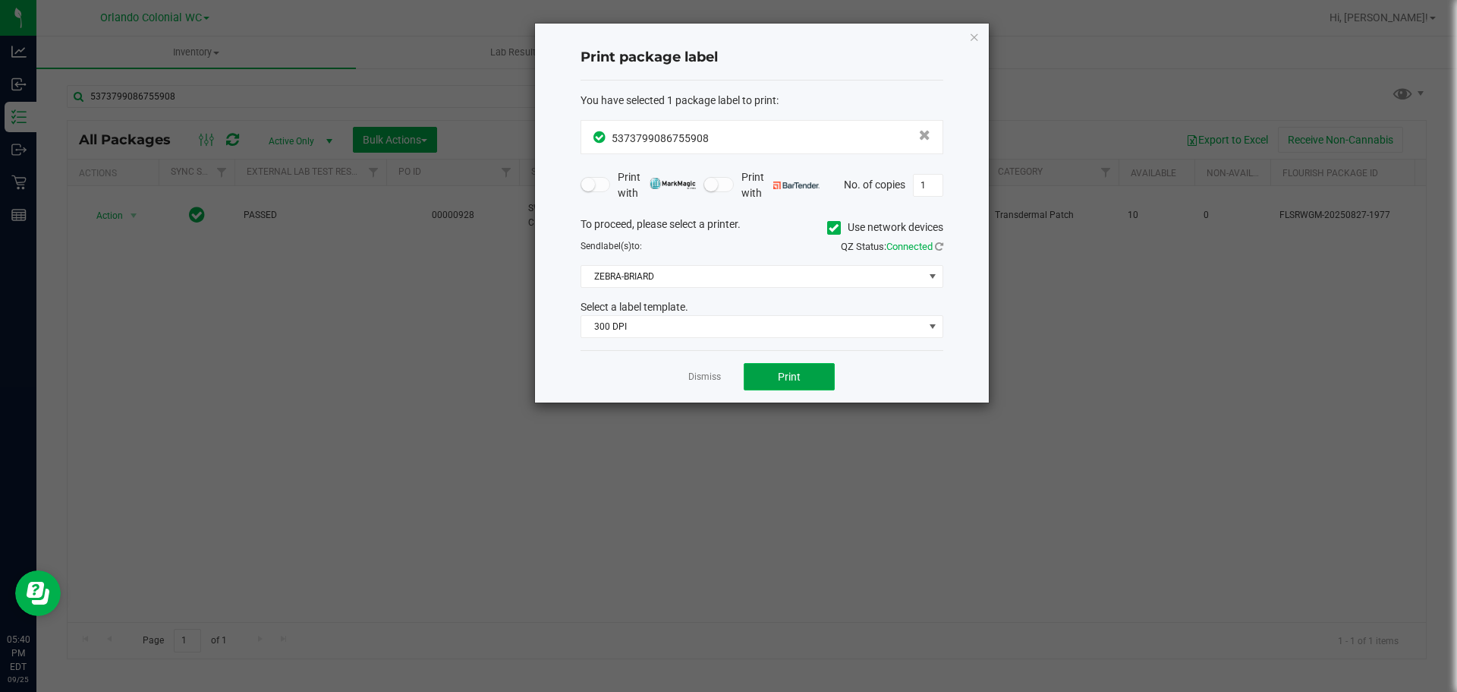
click at [782, 375] on span "Print" at bounding box center [789, 376] width 23 height 12
click at [706, 370] on app-cancel-button "Dismiss" at bounding box center [704, 377] width 33 height 16
click at [706, 376] on link "Dismiss" at bounding box center [704, 376] width 33 height 13
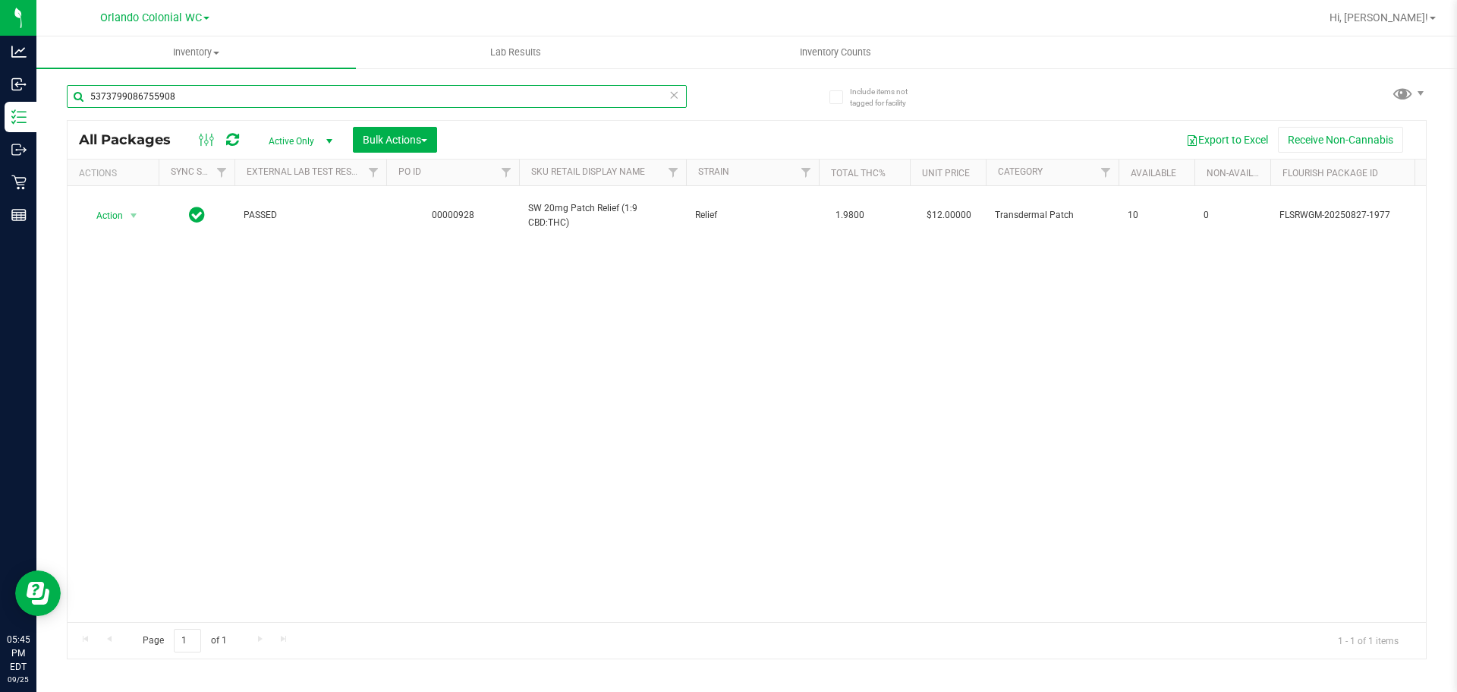
click at [303, 96] on input "5373799086755908" at bounding box center [377, 96] width 620 height 23
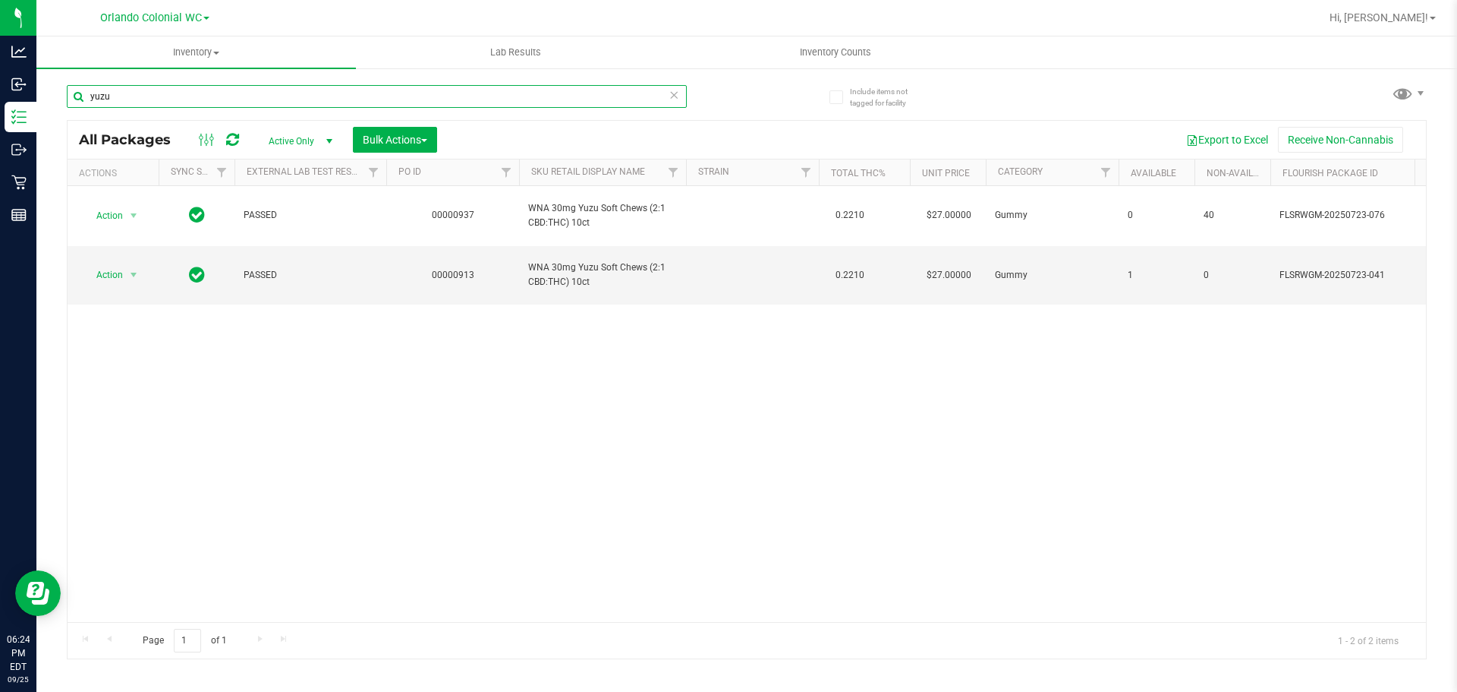
click at [511, 86] on input "yuzu" at bounding box center [377, 96] width 620 height 23
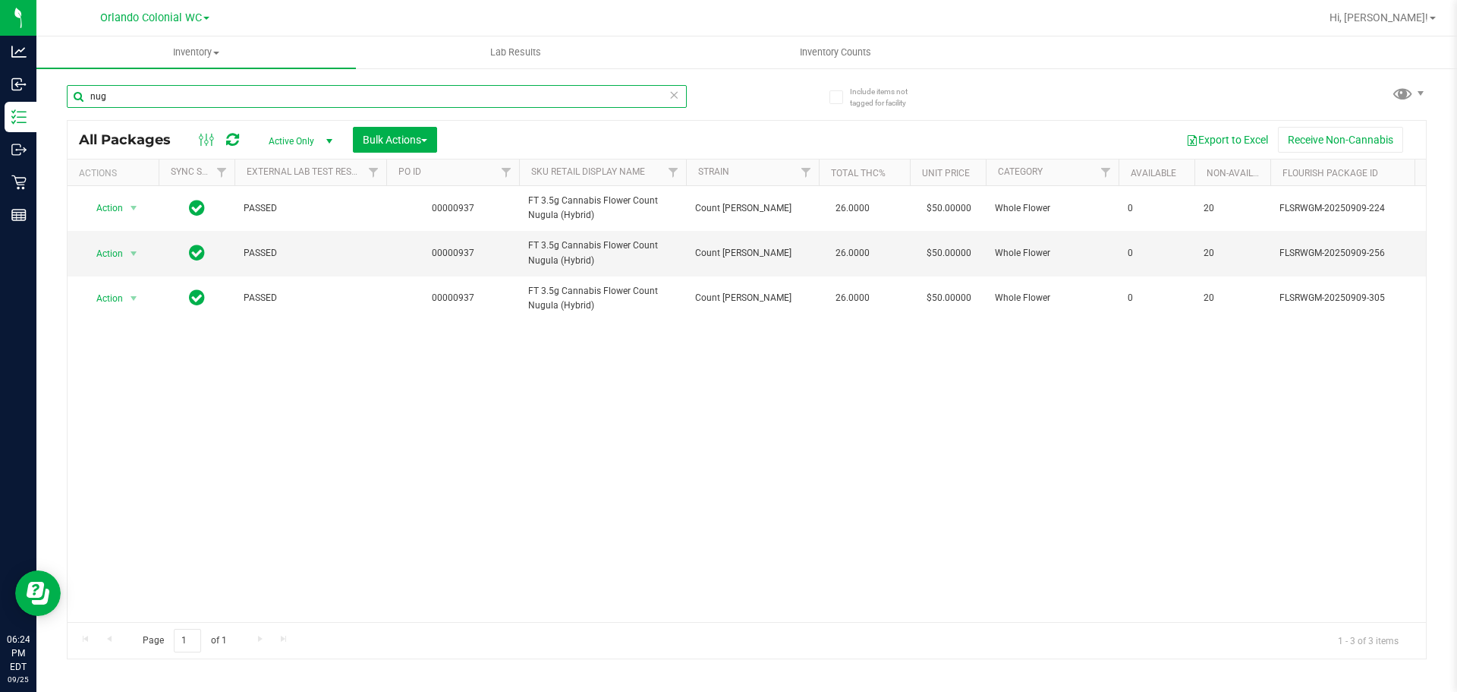
scroll to position [0, 1179]
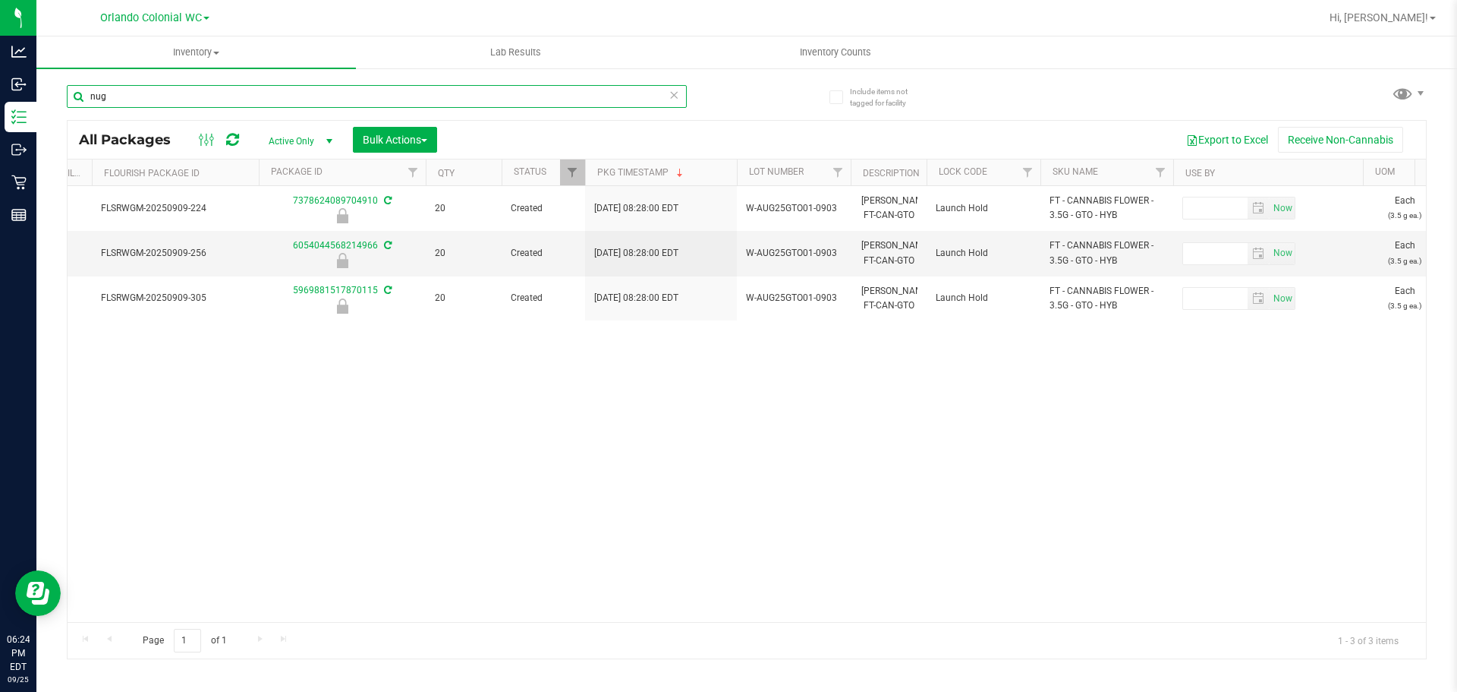
type input "nug"
